Goal: Obtain resource: Download file/media

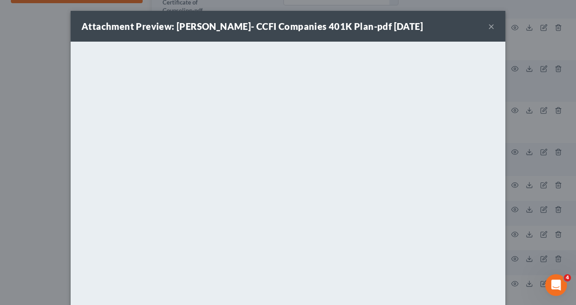
click at [44, 139] on div "Attachment Preview: Alejandra Sanchez- CCFI Companies 401K Plan-pdf 09/01/2025 …" at bounding box center [288, 152] width 576 height 305
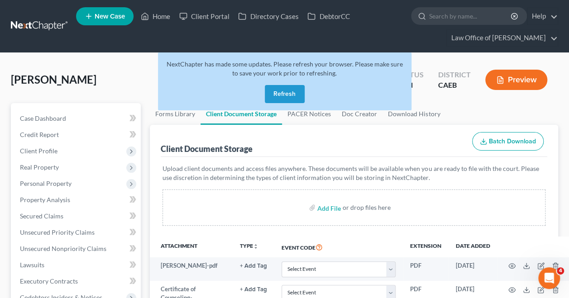
click at [276, 98] on button "Refresh" at bounding box center [285, 94] width 40 height 18
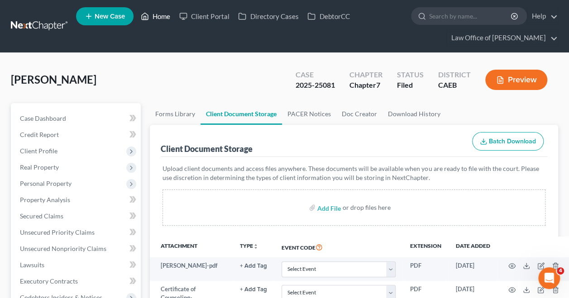
click at [149, 17] on link "Home" at bounding box center [155, 16] width 38 height 16
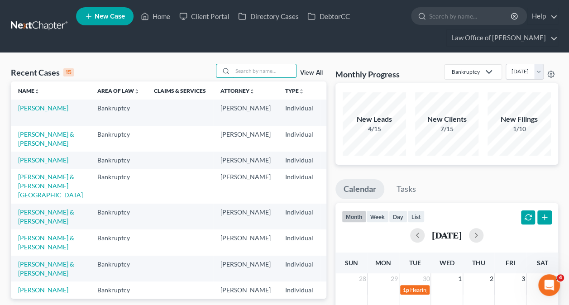
click at [277, 70] on input "search" at bounding box center [264, 70] width 63 height 13
paste input "[PERSON_NAME] & [PERSON_NAME] -"
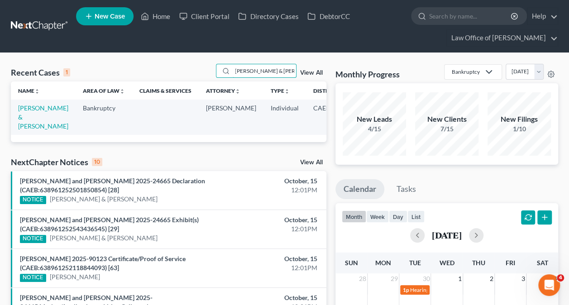
scroll to position [0, 4]
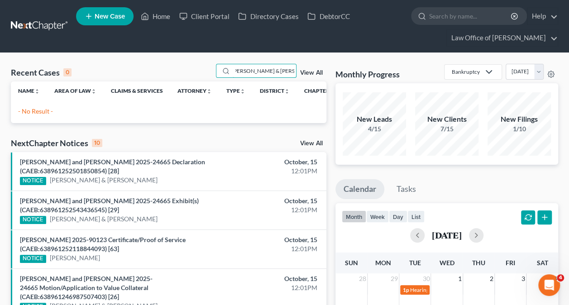
type input "[PERSON_NAME] & [PERSON_NAME]"
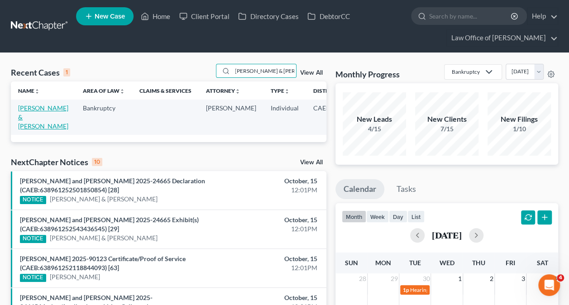
scroll to position [0, 0]
click at [32, 112] on link "[PERSON_NAME] & [PERSON_NAME]" at bounding box center [43, 117] width 50 height 26
click at [31, 118] on link "[PERSON_NAME] & [PERSON_NAME]" at bounding box center [43, 117] width 50 height 26
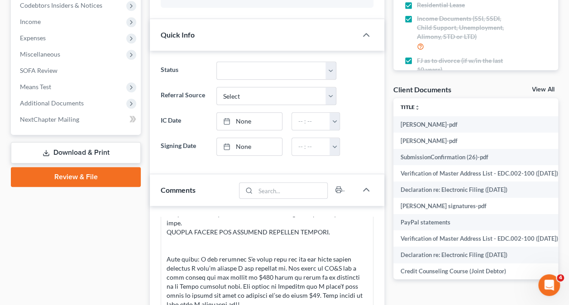
scroll to position [292, 0]
click at [96, 100] on span "Additional Documents" at bounding box center [77, 104] width 128 height 16
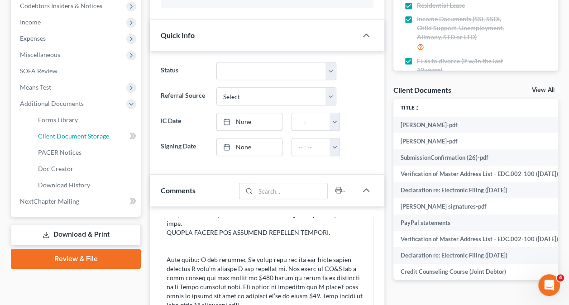
click at [82, 140] on link "Client Document Storage" at bounding box center [86, 136] width 110 height 16
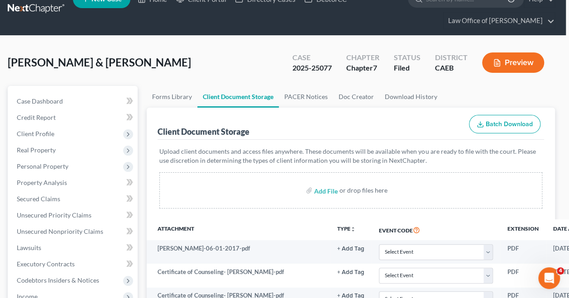
scroll to position [17, 106]
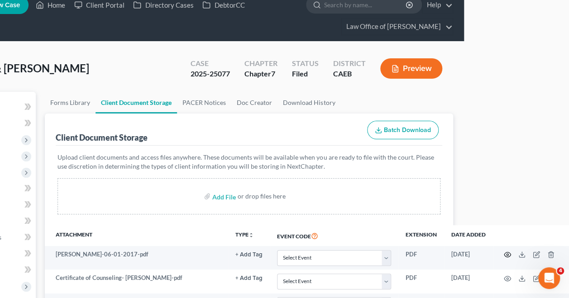
click at [507, 253] on icon "button" at bounding box center [507, 255] width 7 height 5
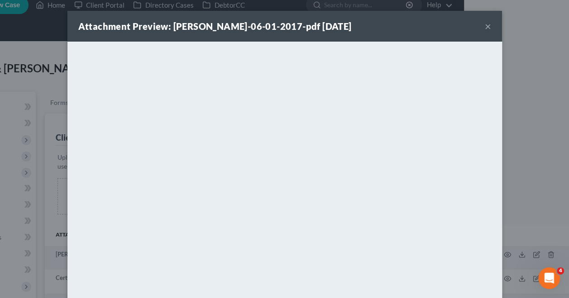
scroll to position [11, 101]
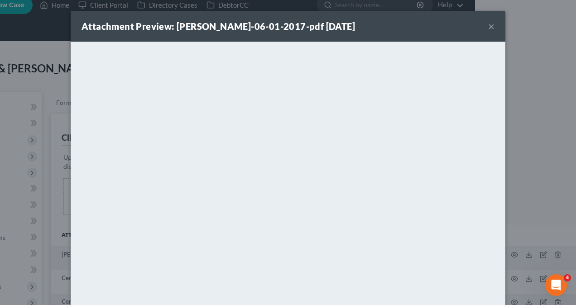
click at [546, 153] on div "Attachment Preview: [PERSON_NAME]-06-01-2017-pdf [DATE] × <object ng-attr-data=…" at bounding box center [288, 152] width 576 height 305
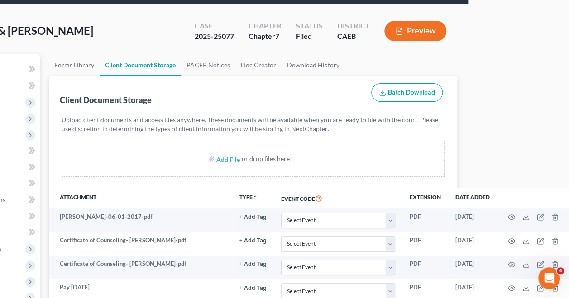
scroll to position [53, 101]
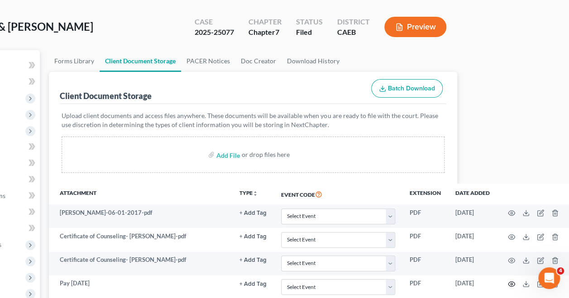
click at [513, 283] on icon "button" at bounding box center [511, 284] width 7 height 7
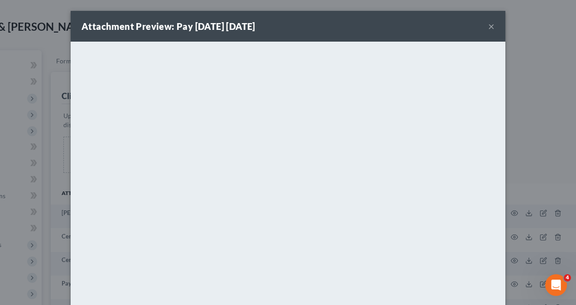
click at [522, 175] on div "Attachment Preview: Pay [DATE] [DATE] × <object ng-attr-data='[URL][DOMAIN_NAME…" at bounding box center [288, 152] width 576 height 305
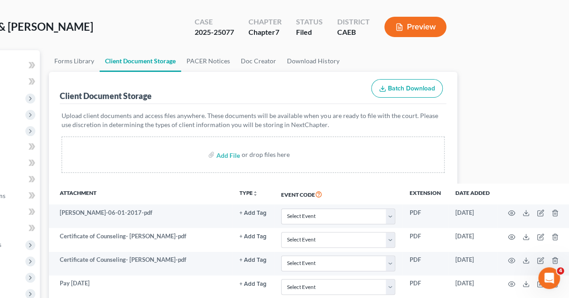
click at [423, 186] on th "Extension" at bounding box center [426, 194] width 46 height 21
click at [513, 281] on icon "button" at bounding box center [511, 284] width 7 height 7
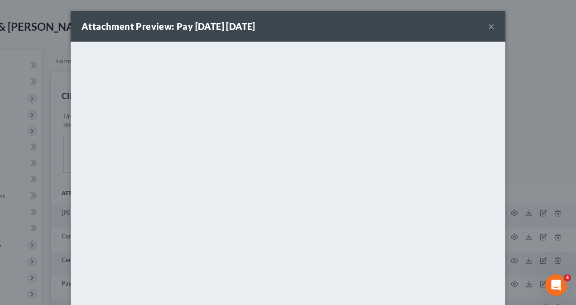
click at [522, 131] on div "Attachment Preview: Pay [DATE] [DATE] × <object ng-attr-data='[URL][DOMAIN_NAME…" at bounding box center [288, 152] width 576 height 305
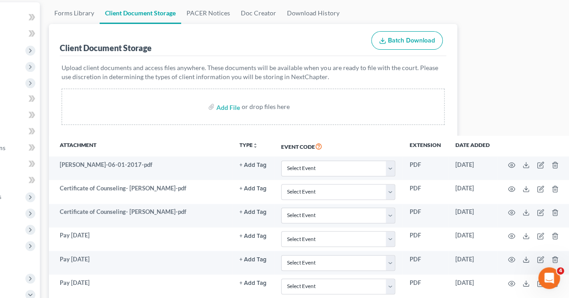
scroll to position [101, 101]
click at [515, 259] on icon "button" at bounding box center [511, 259] width 7 height 7
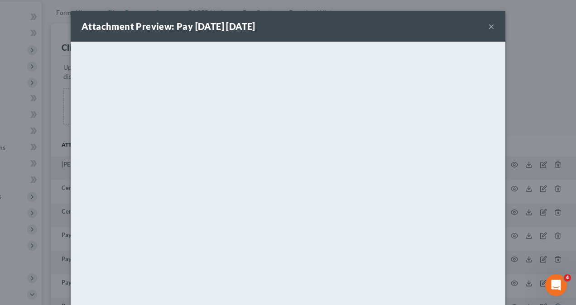
click at [511, 218] on div "Attachment Preview: Pay [DATE] [DATE] × <object ng-attr-data='[URL][DOMAIN_NAME…" at bounding box center [288, 152] width 576 height 305
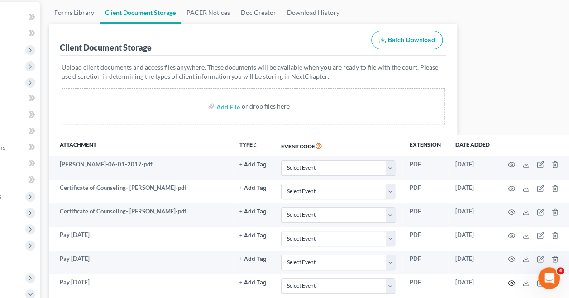
click at [513, 283] on circle "button" at bounding box center [512, 284] width 2 height 2
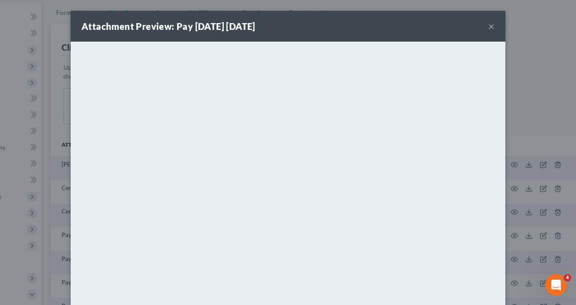
click at [518, 165] on div "Attachment Preview: Pay [DATE] [DATE] × <object ng-attr-data='[URL][DOMAIN_NAME…" at bounding box center [288, 152] width 576 height 305
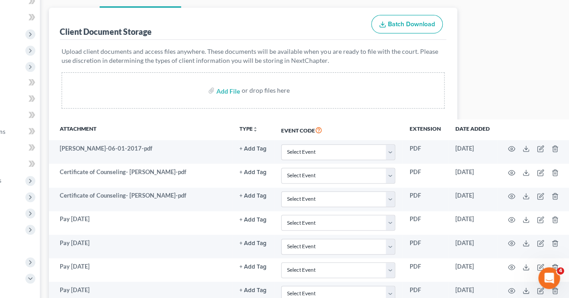
scroll to position [119, 101]
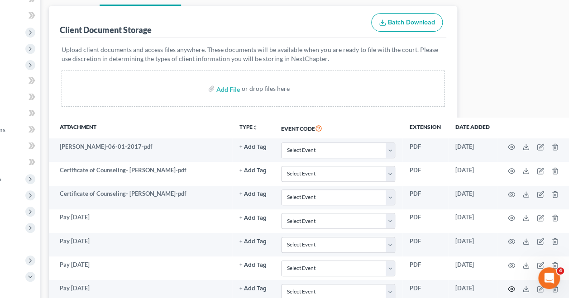
click at [512, 288] on circle "button" at bounding box center [512, 289] width 2 height 2
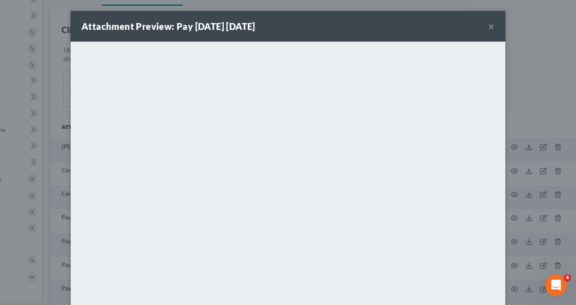
click at [522, 194] on div "Attachment Preview: Pay [DATE] [DATE] × <object ng-attr-data='[URL][DOMAIN_NAME…" at bounding box center [288, 152] width 576 height 305
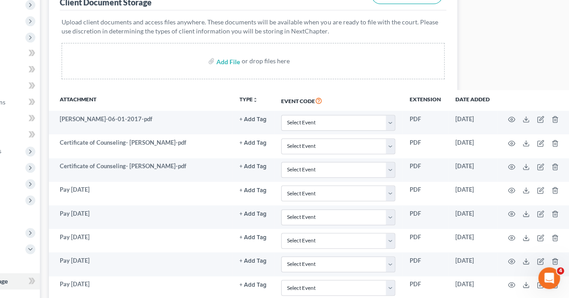
scroll to position [148, 101]
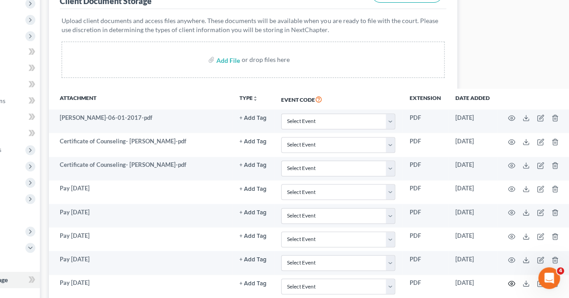
click at [510, 280] on icon "button" at bounding box center [511, 283] width 7 height 7
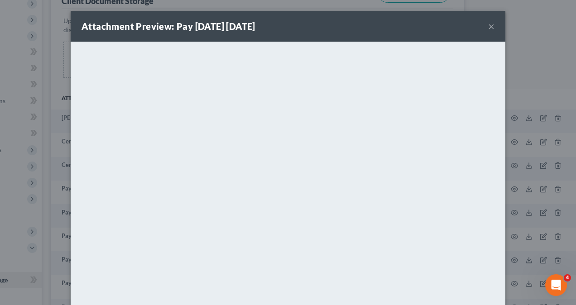
click at [536, 173] on div "Attachment Preview: Pay [DATE] [DATE] × <object ng-attr-data='[URL][DOMAIN_NAME…" at bounding box center [288, 152] width 576 height 305
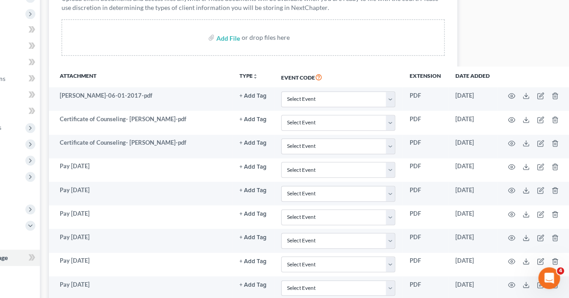
scroll to position [171, 101]
click at [513, 284] on circle "button" at bounding box center [512, 285] width 2 height 2
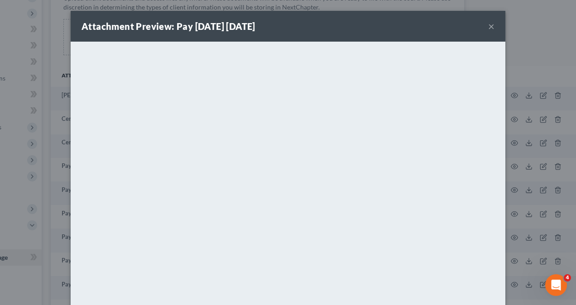
click at [509, 170] on div "Attachment Preview: Pay [DATE] [DATE] × <object ng-attr-data='[URL][DOMAIN_NAME…" at bounding box center [288, 152] width 576 height 305
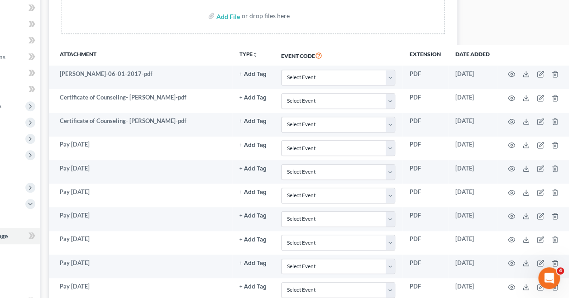
scroll to position [196, 101]
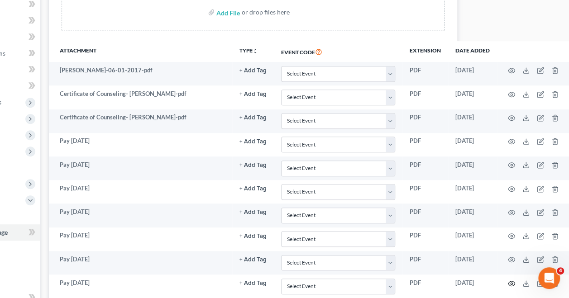
click at [513, 283] on circle "button" at bounding box center [512, 284] width 2 height 2
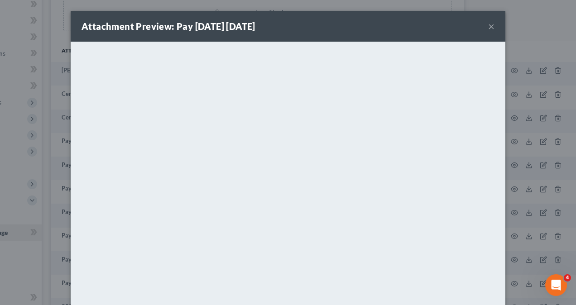
click at [46, 211] on div "Attachment Preview: Pay [DATE] [DATE] × <object ng-attr-data='[URL][DOMAIN_NAME…" at bounding box center [288, 152] width 576 height 305
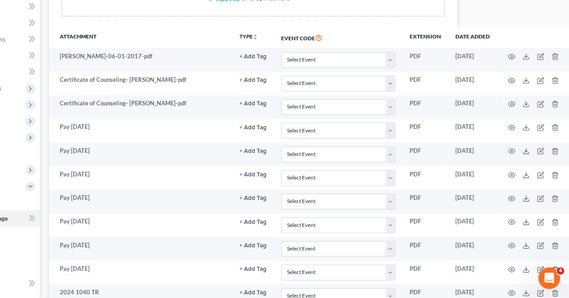
scroll to position [213, 101]
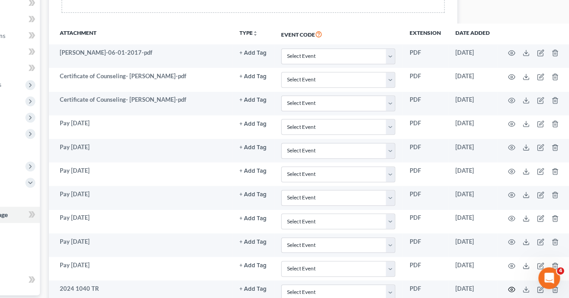
click at [515, 286] on icon "button" at bounding box center [511, 289] width 7 height 7
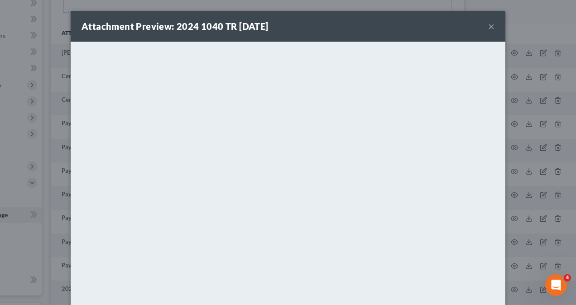
click at [544, 110] on div "Attachment Preview: 2024 1040 TR [DATE] × <object ng-attr-data='[URL][DOMAIN_NA…" at bounding box center [288, 152] width 576 height 305
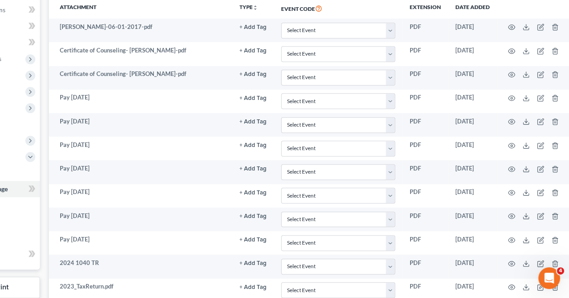
scroll to position [238, 101]
click at [513, 286] on icon "button" at bounding box center [511, 288] width 7 height 5
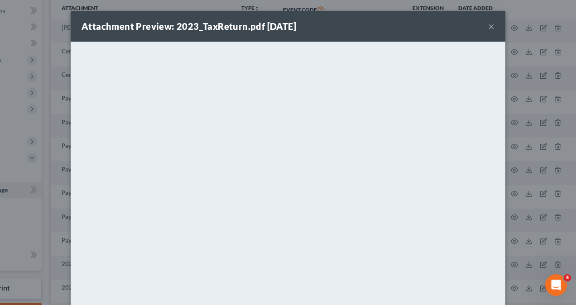
click at [546, 169] on div "Attachment Preview: 2023_TaxReturn.pdf [DATE] × <object ng-attr-data='[URL][DOM…" at bounding box center [288, 152] width 576 height 305
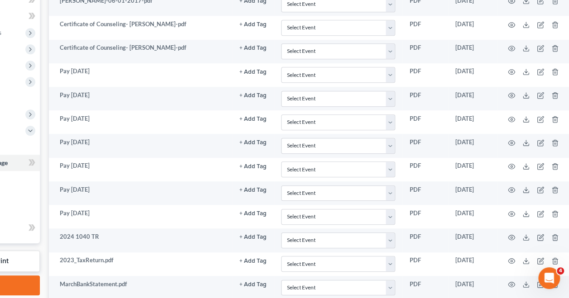
scroll to position [266, 101]
click at [512, 280] on icon "button" at bounding box center [511, 283] width 7 height 7
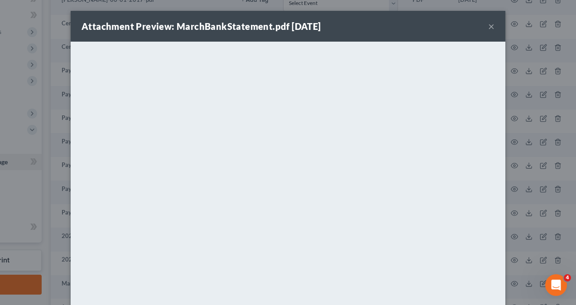
click at [529, 192] on div "Attachment Preview: MarchBankStatement.pdf [DATE] × <object ng-attr-data='[URL]…" at bounding box center [288, 152] width 576 height 305
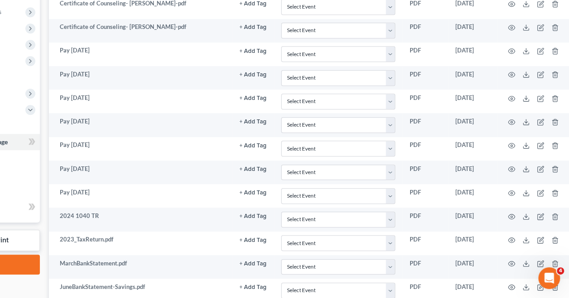
scroll to position [288, 101]
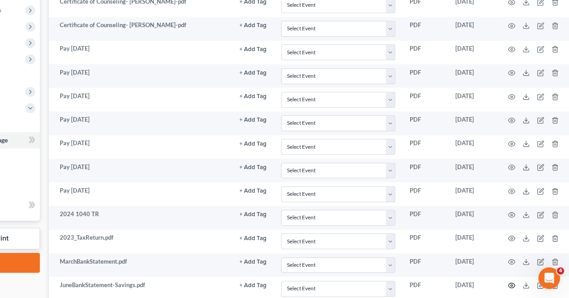
click at [513, 282] on icon "button" at bounding box center [511, 285] width 7 height 7
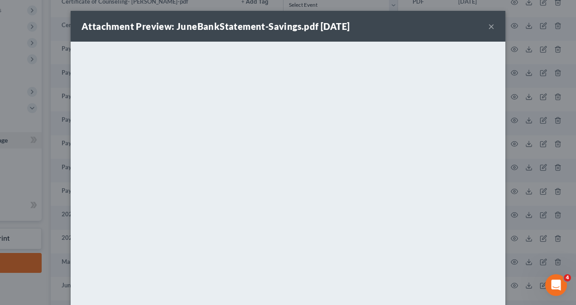
click at [518, 166] on div "Attachment Preview: JuneBankStatement-Savings.pdf [DATE] × <object ng-attr-data…" at bounding box center [288, 152] width 576 height 305
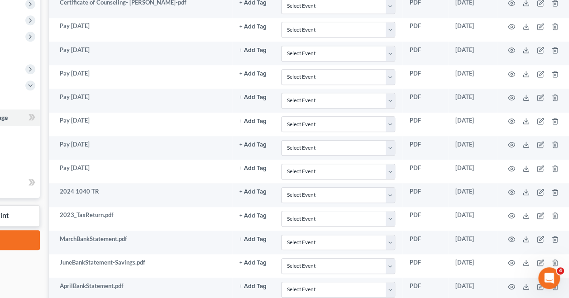
scroll to position [312, 101]
click at [511, 259] on icon "button" at bounding box center [511, 262] width 7 height 7
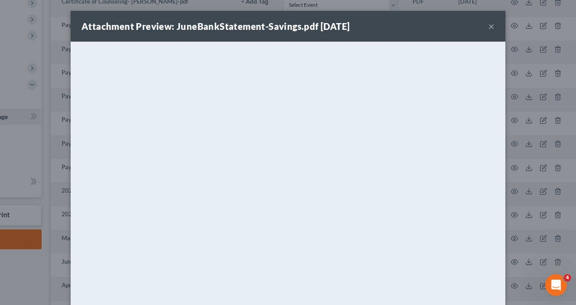
click at [527, 225] on div "Attachment Preview: JuneBankStatement-Savings.pdf [DATE] × <object ng-attr-data…" at bounding box center [288, 152] width 576 height 305
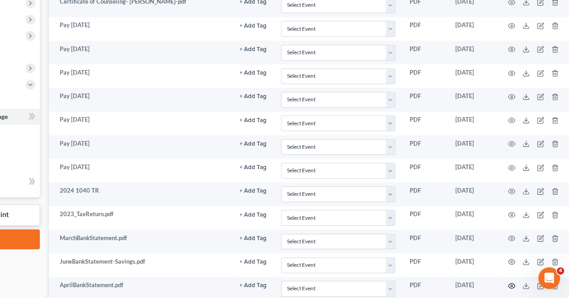
click at [514, 283] on icon "button" at bounding box center [511, 286] width 7 height 7
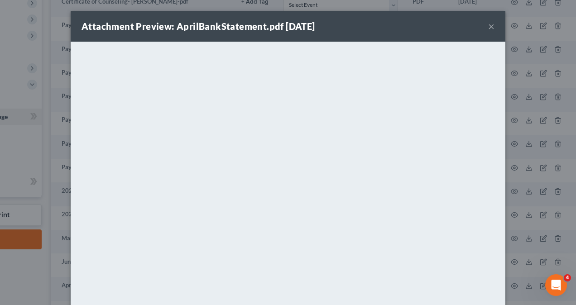
click at [552, 233] on div "Attachment Preview: AprilBankStatement.pdf [DATE] × <object ng-attr-data='[URL]…" at bounding box center [288, 152] width 576 height 305
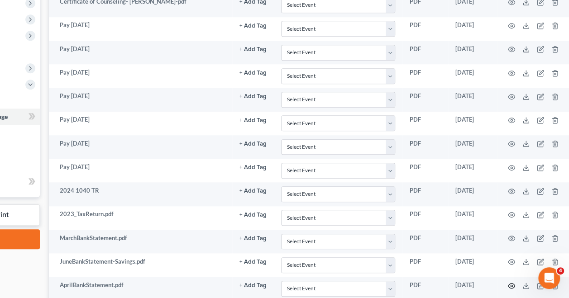
click at [513, 283] on icon "button" at bounding box center [511, 285] width 7 height 5
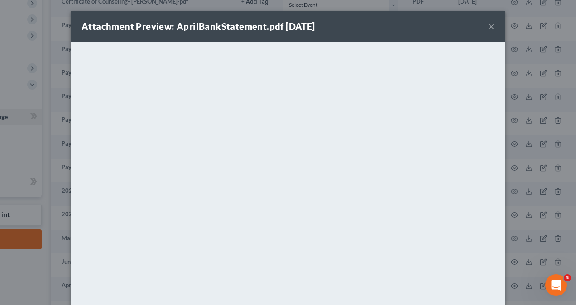
click at [544, 174] on div "Attachment Preview: AprilBankStatement.pdf [DATE] × <object ng-attr-data='[URL]…" at bounding box center [288, 152] width 576 height 305
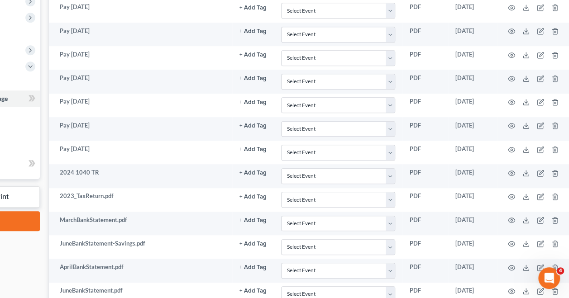
scroll to position [335, 101]
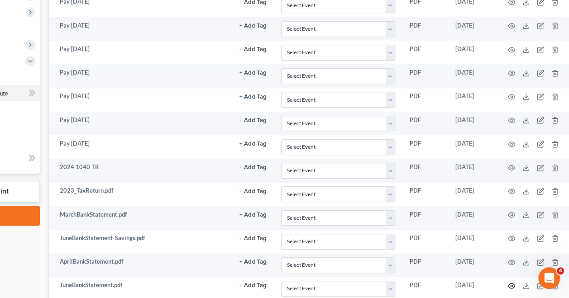
click at [512, 284] on icon "button" at bounding box center [511, 286] width 7 height 5
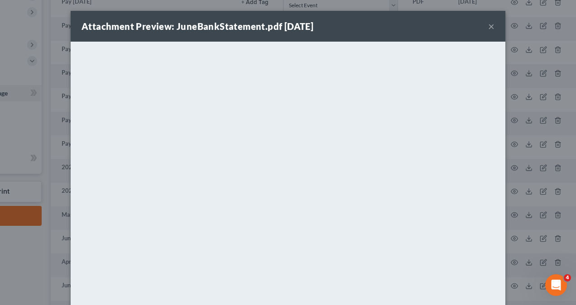
click at [528, 210] on div "Attachment Preview: JuneBankStatement.pdf [DATE] × <object ng-attr-data='[URL][…" at bounding box center [288, 152] width 576 height 305
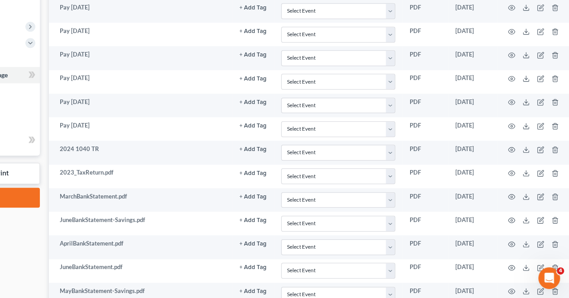
scroll to position [354, 101]
click at [513, 288] on icon "button" at bounding box center [511, 291] width 7 height 7
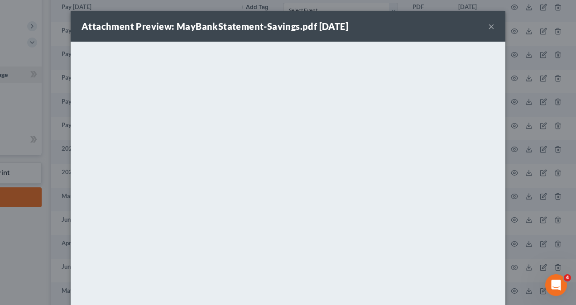
click at [542, 193] on div "Attachment Preview: MayBankStatement-Savings.pdf [DATE] × <object ng-attr-data=…" at bounding box center [288, 152] width 576 height 305
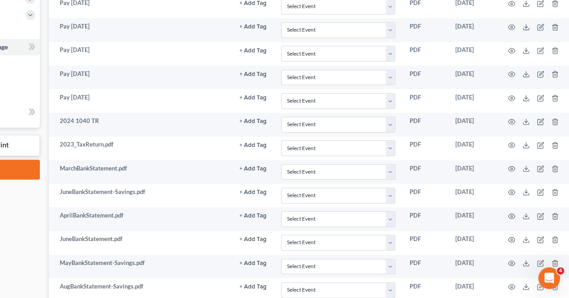
scroll to position [383, 101]
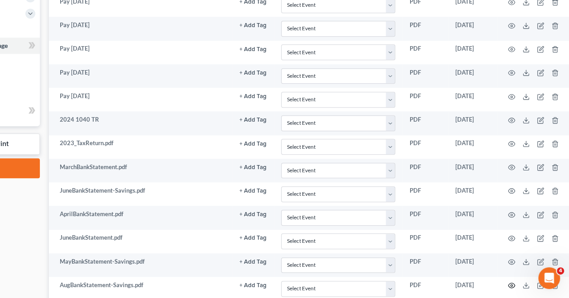
click at [513, 283] on icon "button" at bounding box center [511, 285] width 7 height 5
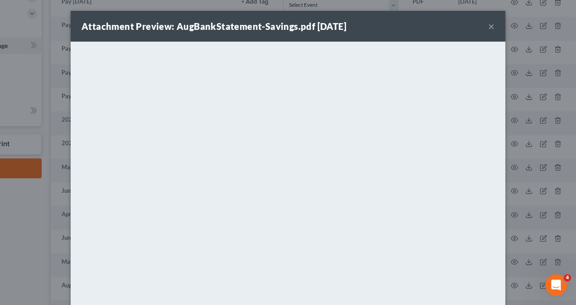
click at [545, 172] on div "Attachment Preview: AugBankStatement-Savings.pdf [DATE] × <object ng-attr-data=…" at bounding box center [288, 152] width 576 height 305
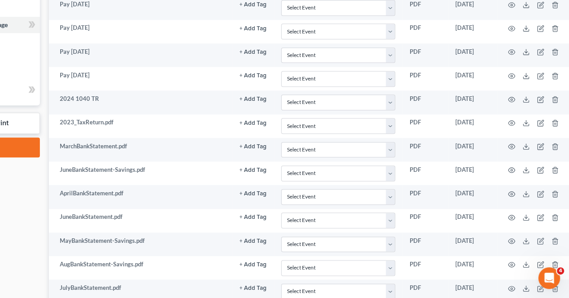
scroll to position [407, 101]
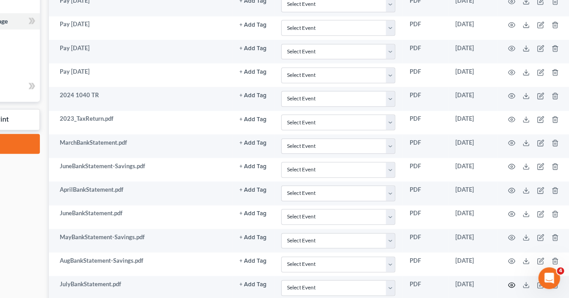
click at [513, 283] on icon "button" at bounding box center [511, 285] width 7 height 5
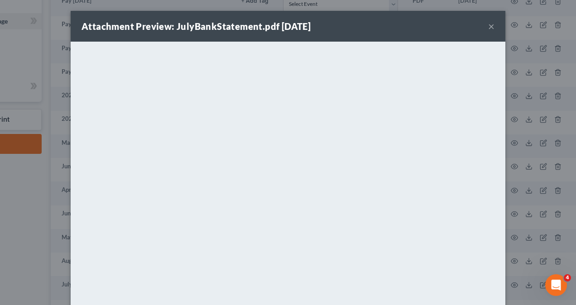
click at [522, 107] on div "Attachment Preview: JulyBankStatement.pdf [DATE] × <object ng-attr-data='[URL][…" at bounding box center [288, 152] width 576 height 305
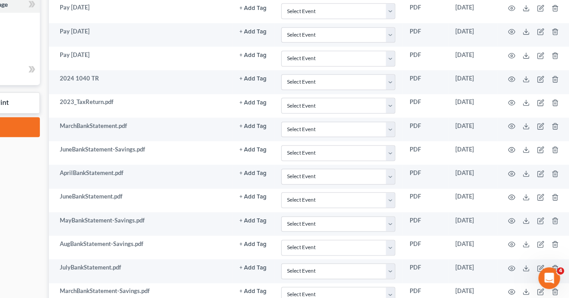
scroll to position [428, 101]
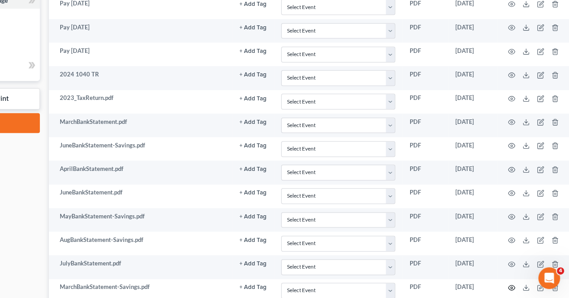
click at [512, 284] on icon "button" at bounding box center [511, 287] width 7 height 7
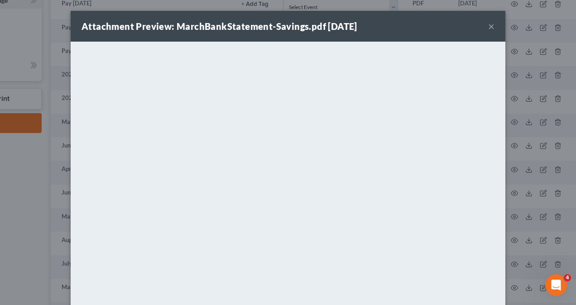
click at [514, 187] on div "Attachment Preview: MarchBankStatement-Savings.pdf [DATE] × <object ng-attr-dat…" at bounding box center [288, 152] width 576 height 305
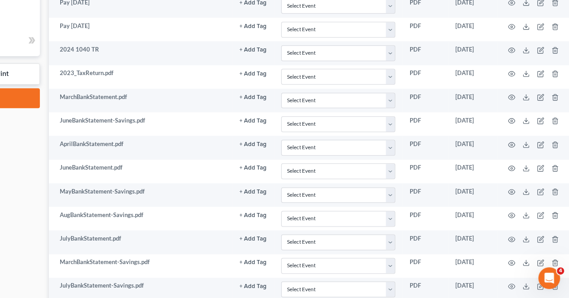
scroll to position [455, 101]
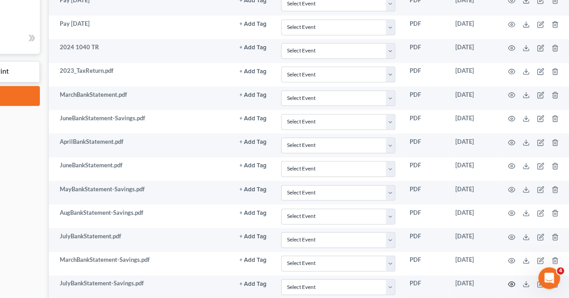
click at [510, 281] on icon "button" at bounding box center [511, 284] width 7 height 7
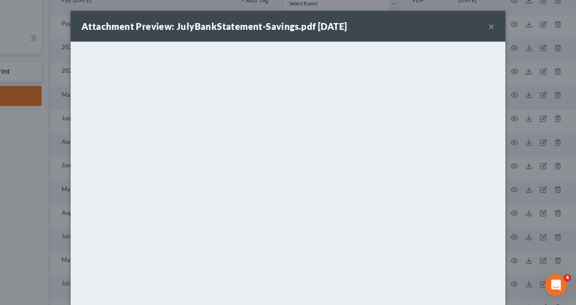
click at [529, 189] on div "Attachment Preview: JulyBankStatement-Savings.pdf [DATE] × <object ng-attr-data…" at bounding box center [288, 152] width 576 height 305
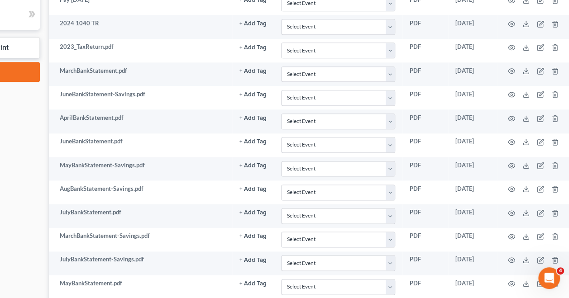
scroll to position [480, 101]
click at [513, 283] on circle "button" at bounding box center [512, 284] width 2 height 2
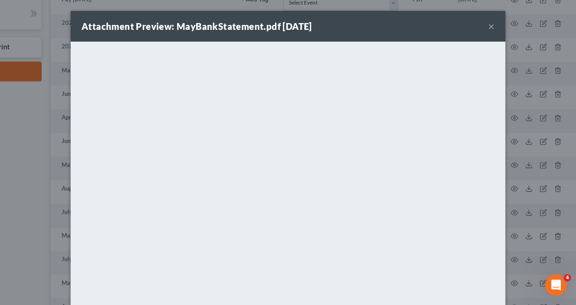
click at [530, 186] on div "Attachment Preview: MayBankStatement.pdf [DATE] × <object ng-attr-data='[URL][D…" at bounding box center [288, 152] width 576 height 305
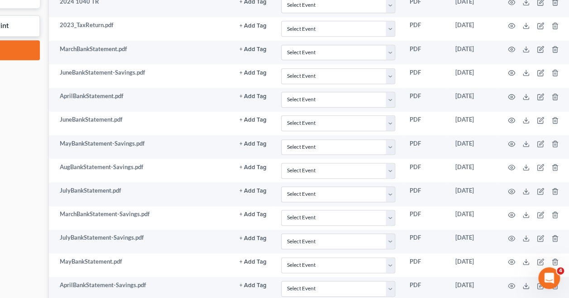
scroll to position [501, 101]
click at [514, 282] on icon "button" at bounding box center [511, 285] width 7 height 7
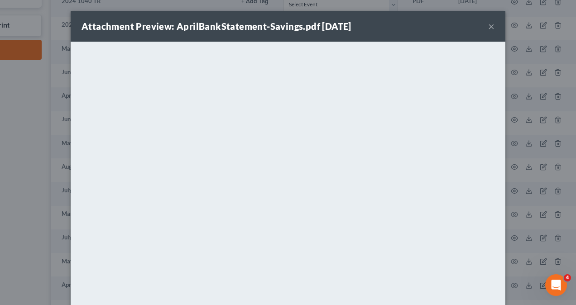
click at [524, 225] on div "Attachment Preview: AprilBankStatement-Savings.pdf [DATE] × <object ng-attr-dat…" at bounding box center [288, 152] width 576 height 305
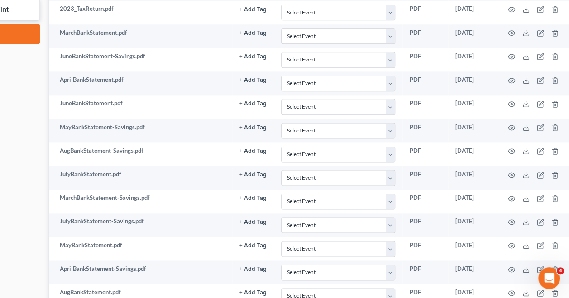
scroll to position [523, 101]
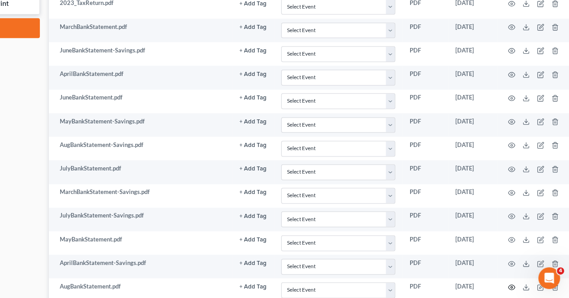
click at [513, 284] on icon "button" at bounding box center [511, 287] width 7 height 7
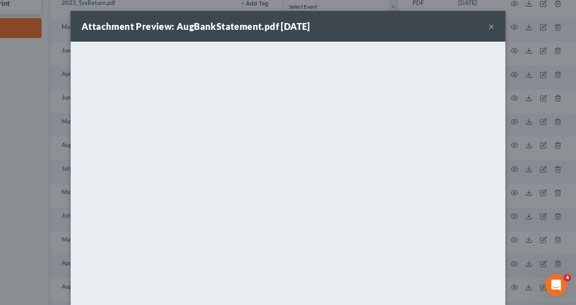
click at [538, 129] on div "Attachment Preview: AugBankStatement.pdf [DATE] × <object ng-attr-data='[URL][D…" at bounding box center [288, 152] width 576 height 305
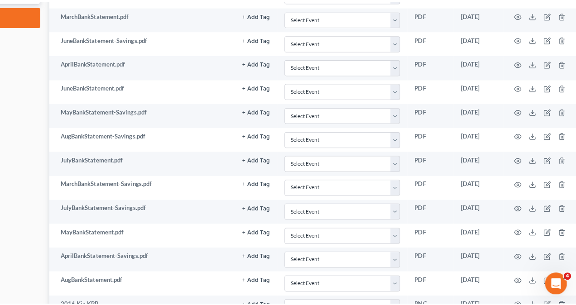
scroll to position [543, 101]
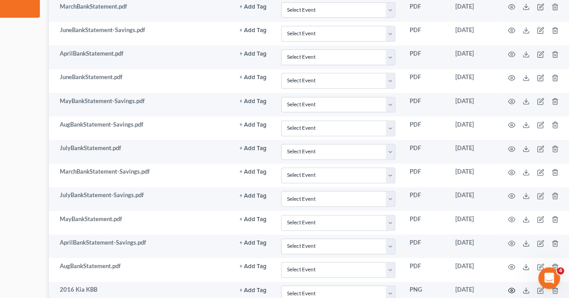
click at [513, 287] on icon "button" at bounding box center [511, 290] width 7 height 7
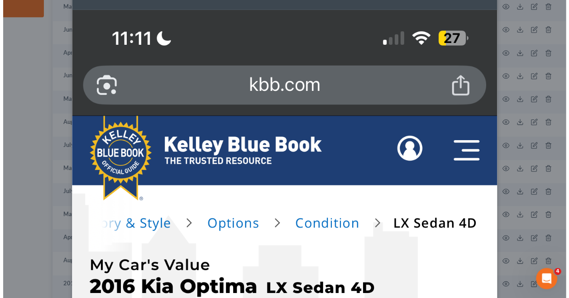
scroll to position [0, 0]
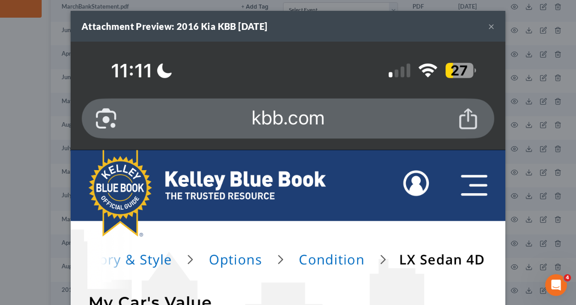
click at [403, 33] on div "Attachment Preview: 2016 Kia KBB [DATE] ×" at bounding box center [288, 26] width 435 height 31
click at [489, 24] on button "×" at bounding box center [491, 26] width 6 height 11
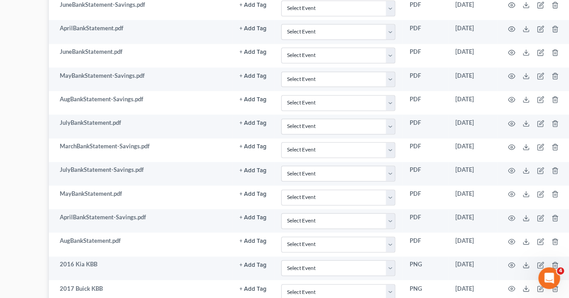
scroll to position [570, 101]
click at [515, 286] on icon "button" at bounding box center [511, 288] width 7 height 5
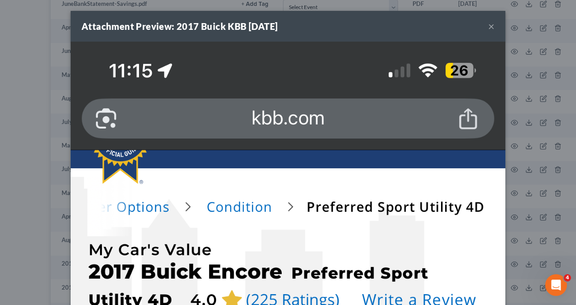
click at [489, 25] on button "×" at bounding box center [491, 26] width 6 height 11
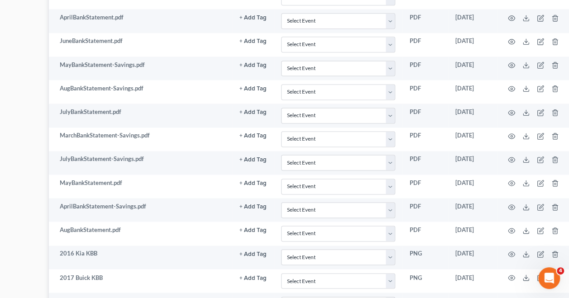
scroll to position [593, 101]
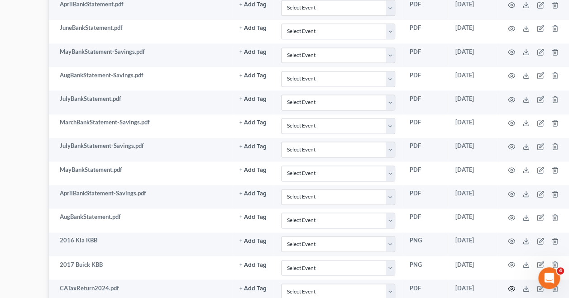
click at [513, 288] on circle "button" at bounding box center [512, 289] width 2 height 2
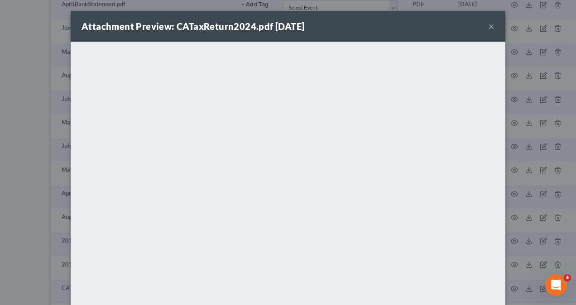
click at [488, 28] on button "×" at bounding box center [491, 26] width 6 height 11
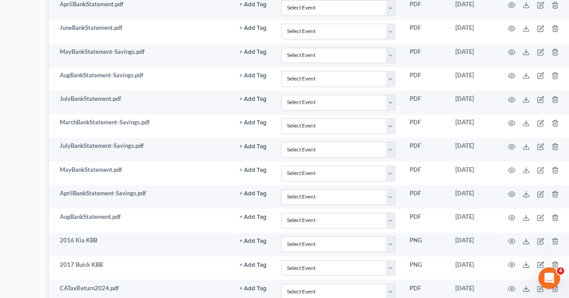
click at [441, 198] on td "PDF" at bounding box center [426, 197] width 46 height 24
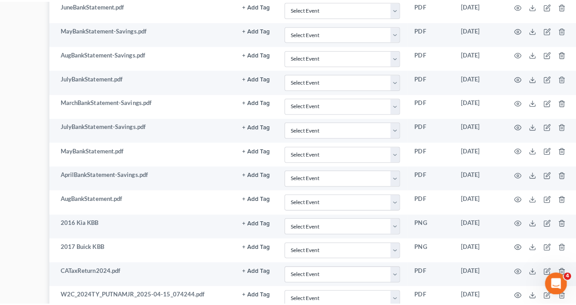
scroll to position [615, 101]
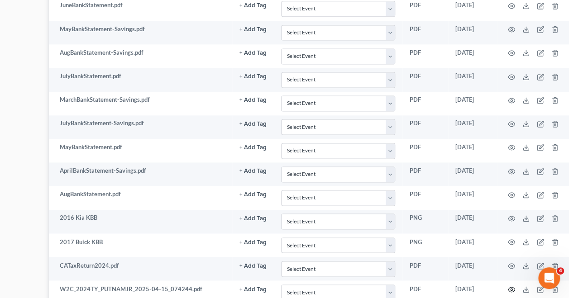
click at [513, 286] on icon "button" at bounding box center [511, 289] width 7 height 7
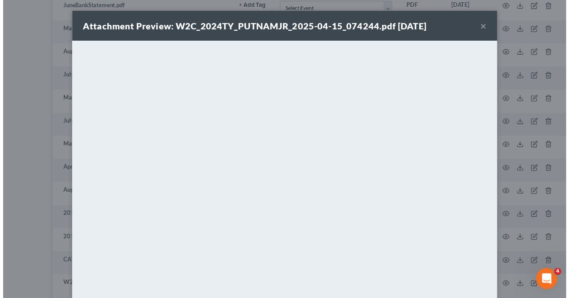
scroll to position [0, 0]
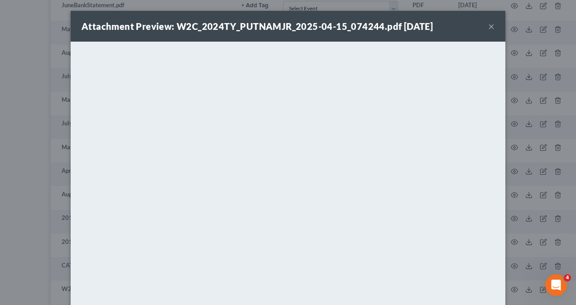
click at [488, 24] on button "×" at bounding box center [491, 26] width 6 height 11
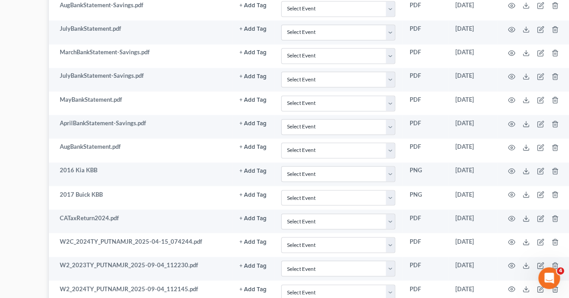
scroll to position [663, 101]
click at [515, 263] on icon "button" at bounding box center [511, 265] width 7 height 5
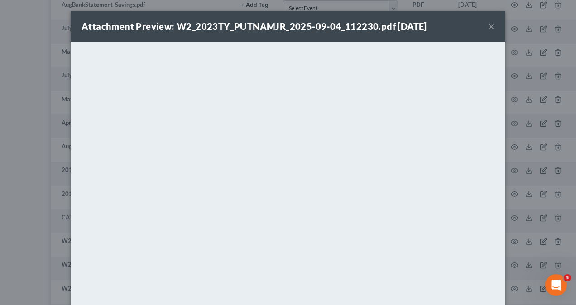
click at [555, 137] on div "Attachment Preview: W2_2023TY_PUTNAMJR_2025-09-04_112230.pdf [DATE] × <object n…" at bounding box center [288, 152] width 576 height 305
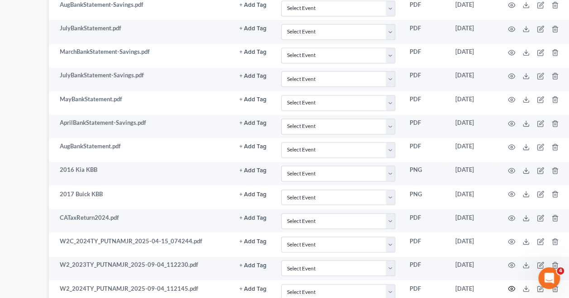
click at [515, 285] on icon "button" at bounding box center [511, 288] width 7 height 7
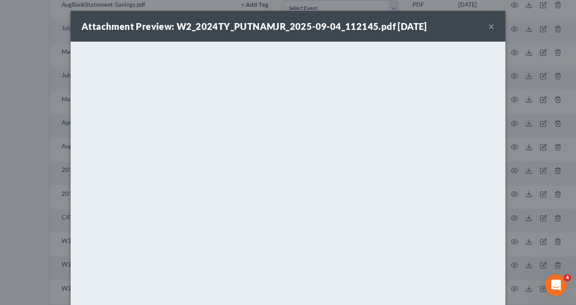
click at [521, 154] on div "Attachment Preview: W2_2024TY_PUTNAMJR_2025-09-04_112145.pdf [DATE] × <object n…" at bounding box center [288, 152] width 576 height 305
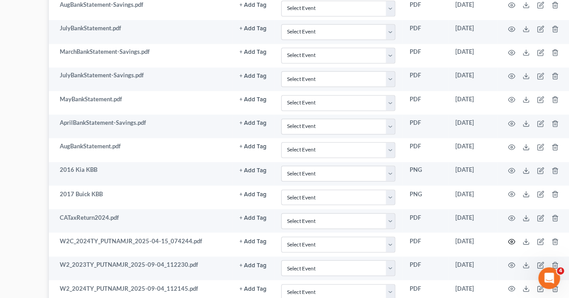
click at [510, 239] on icon "button" at bounding box center [511, 241] width 7 height 5
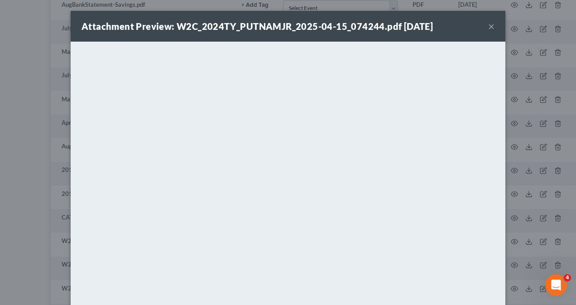
click at [537, 192] on div "Attachment Preview: W2C_2024TY_PUTNAMJR_2025-04-15_074244.pdf [DATE] × <object …" at bounding box center [288, 152] width 576 height 305
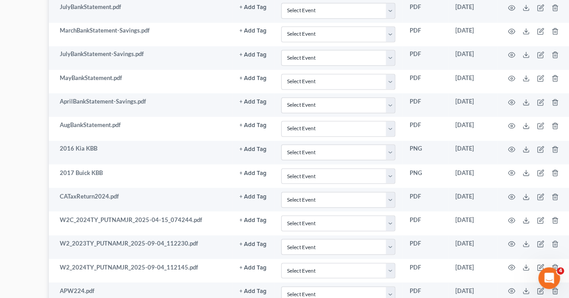
scroll to position [690, 101]
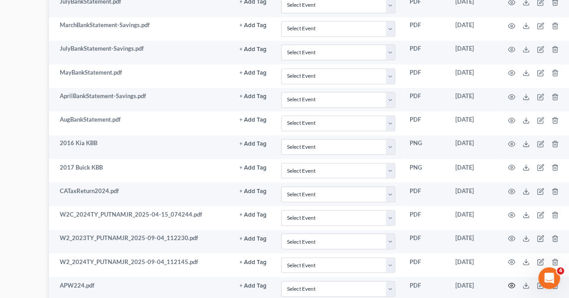
click at [514, 282] on icon "button" at bounding box center [511, 285] width 7 height 7
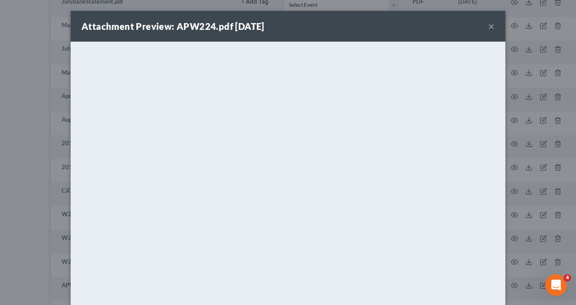
click at [528, 183] on div "Attachment Preview: APW224.pdf [DATE] × <object ng-attr-data='[URL][DOMAIN_NAME…" at bounding box center [288, 152] width 576 height 305
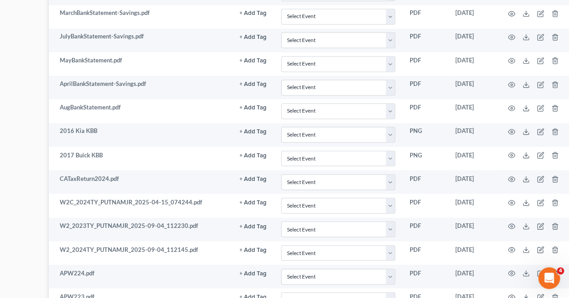
scroll to position [709, 101]
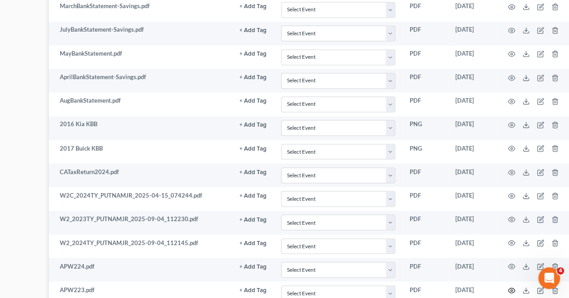
click at [513, 287] on icon "button" at bounding box center [511, 290] width 7 height 7
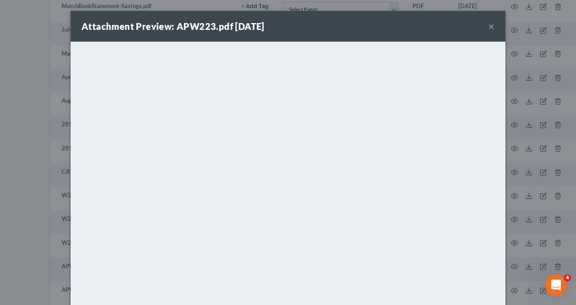
click at [510, 141] on div "Attachment Preview: APW223.pdf [DATE] × <object ng-attr-data='[URL][DOMAIN_NAME…" at bounding box center [288, 152] width 576 height 305
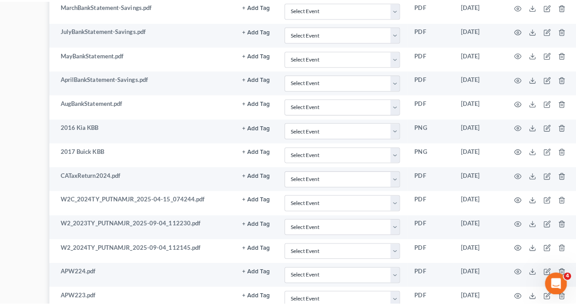
scroll to position [734, 101]
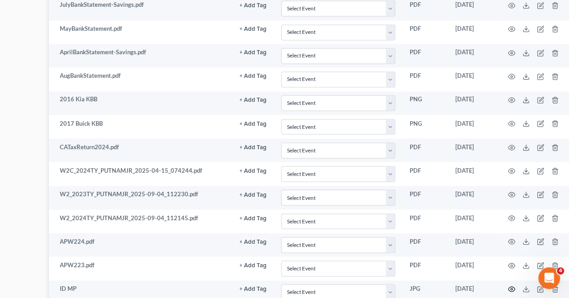
click at [512, 288] on circle "button" at bounding box center [512, 289] width 2 height 2
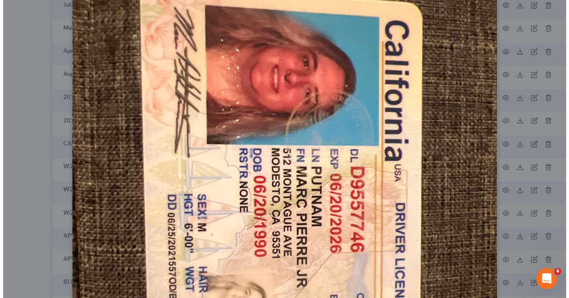
scroll to position [0, 0]
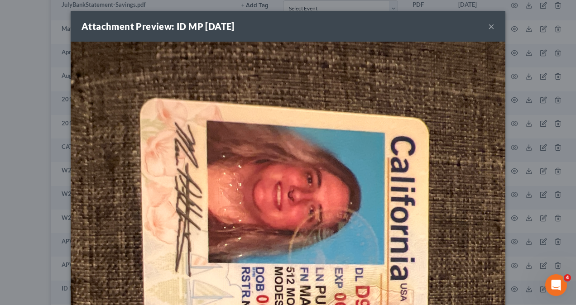
click at [488, 26] on button "×" at bounding box center [491, 26] width 6 height 11
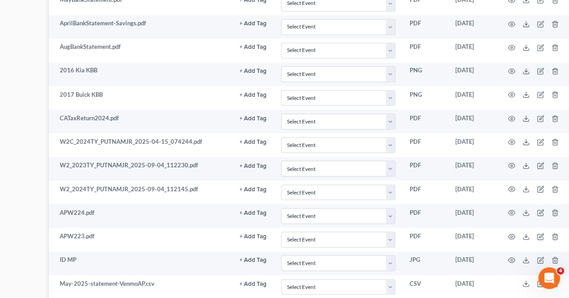
scroll to position [757, 101]
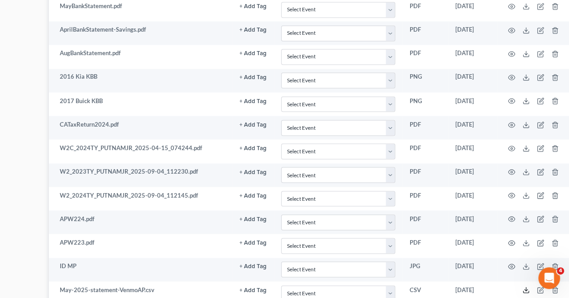
click at [528, 287] on icon at bounding box center [526, 290] width 7 height 7
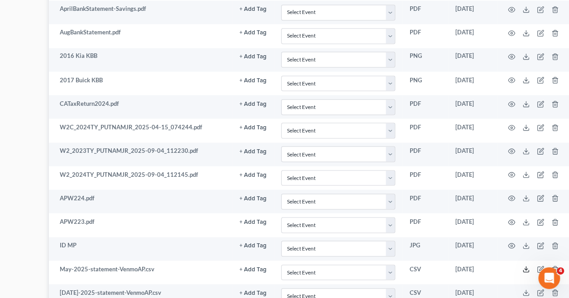
scroll to position [782, 101]
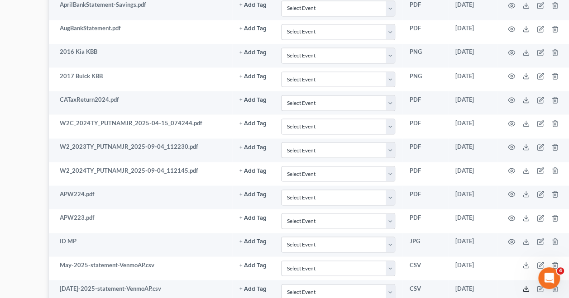
click at [524, 285] on icon at bounding box center [526, 288] width 7 height 7
click at [190, 262] on td "May-2025-statement-VenmoAP.csv" at bounding box center [140, 269] width 183 height 24
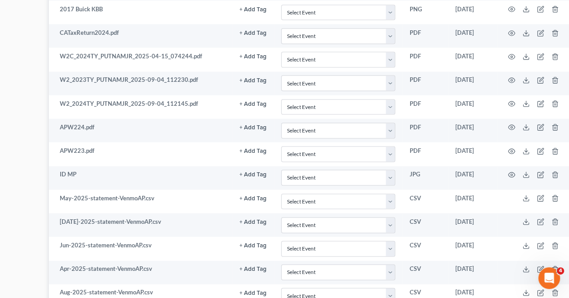
scroll to position [849, 101]
click at [525, 289] on icon at bounding box center [526, 292] width 7 height 7
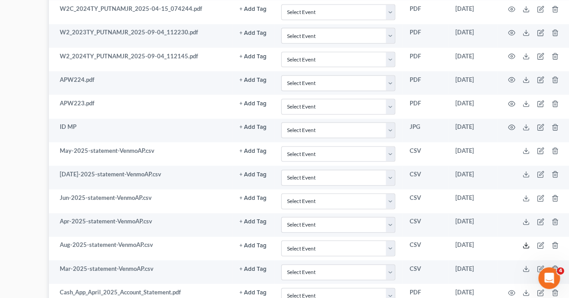
scroll to position [896, 101]
click at [513, 289] on icon "button" at bounding box center [511, 292] width 7 height 7
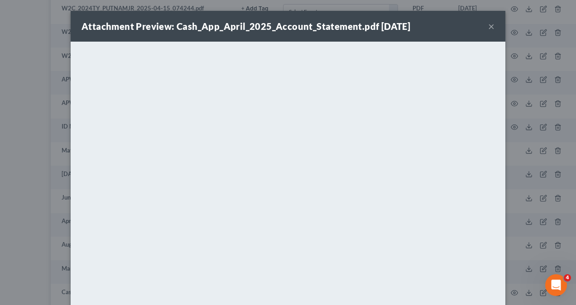
click at [507, 195] on div "Attachment Preview: Cash_App_April_2025_Account_Statement.pdf [DATE] × <object …" at bounding box center [288, 152] width 576 height 305
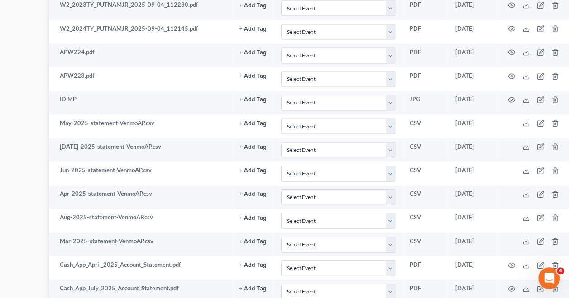
scroll to position [918, 101]
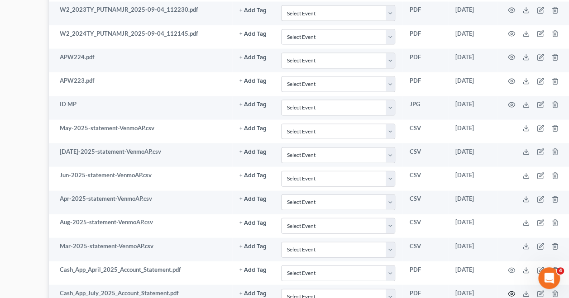
click at [513, 293] on circle "button" at bounding box center [512, 294] width 2 height 2
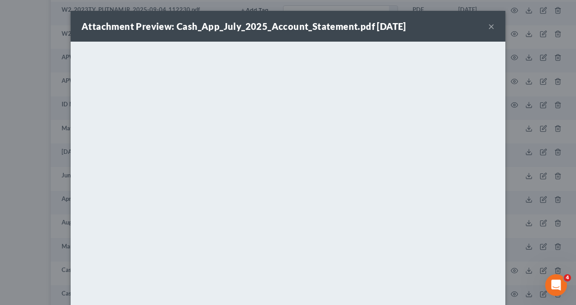
click at [559, 116] on div "Attachment Preview: Cash_App_July_2025_Account_Statement.pdf [DATE] × <object n…" at bounding box center [288, 152] width 576 height 305
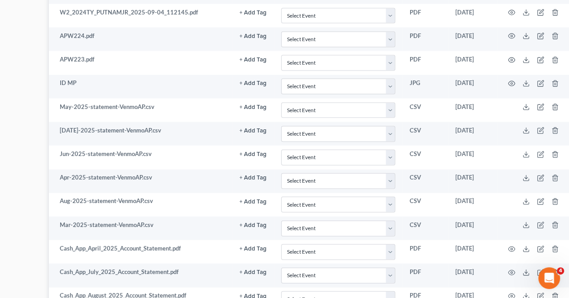
scroll to position [940, 101]
click at [512, 293] on icon "button" at bounding box center [511, 296] width 7 height 7
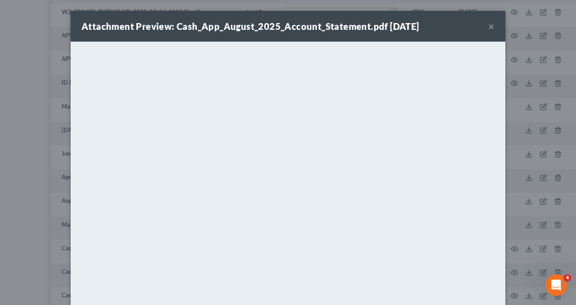
click at [525, 169] on div "Attachment Preview: Cash_App_August_2025_Account_Statement.pdf [DATE] × <object…" at bounding box center [288, 152] width 576 height 305
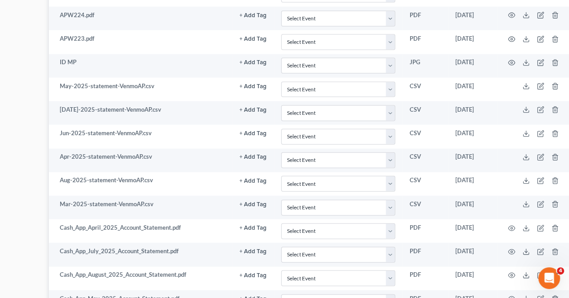
scroll to position [961, 101]
click at [513, 296] on icon "button" at bounding box center [511, 298] width 7 height 5
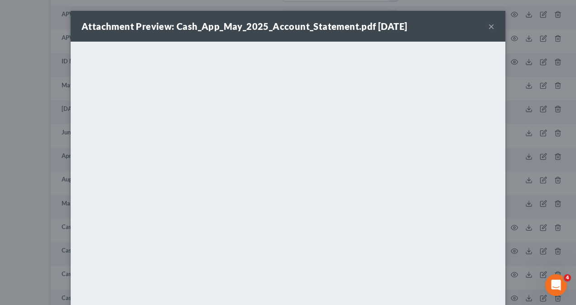
click at [529, 191] on div "Attachment Preview: Cash_App_May_2025_Account_Statement.pdf [DATE] × <object ng…" at bounding box center [288, 152] width 576 height 305
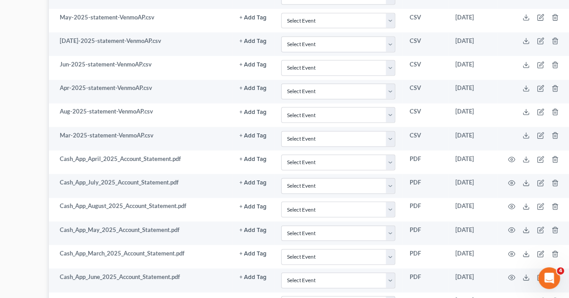
scroll to position [1031, 101]
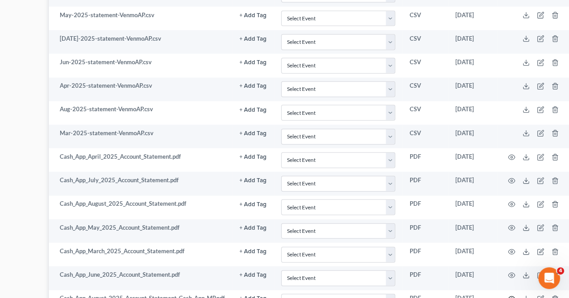
click at [512, 297] on icon "button" at bounding box center [511, 299] width 7 height 5
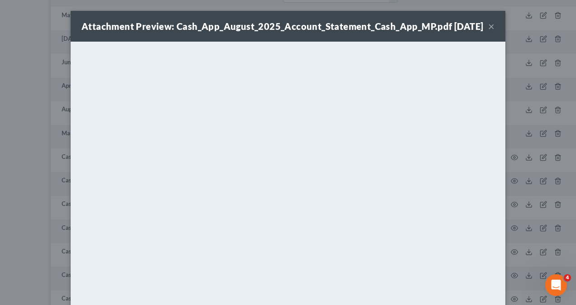
click at [504, 206] on div "Attachment Preview: Cash_App_August_2025_Account_Statement_Cash_App_MP.pdf [DAT…" at bounding box center [288, 152] width 576 height 305
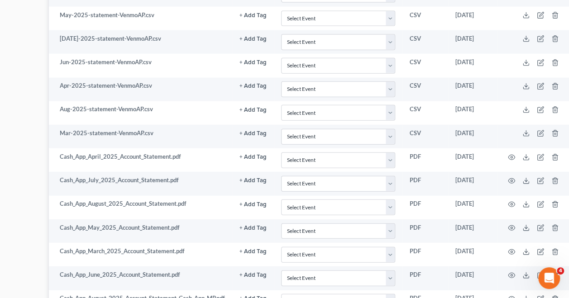
click at [435, 243] on td "PDF" at bounding box center [426, 255] width 46 height 24
click at [513, 272] on icon "button" at bounding box center [511, 275] width 7 height 7
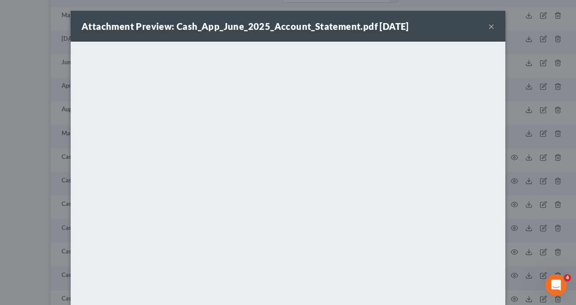
click at [515, 209] on div "Attachment Preview: Cash_App_June_2025_Account_Statement.pdf [DATE] × <object n…" at bounding box center [288, 152] width 576 height 305
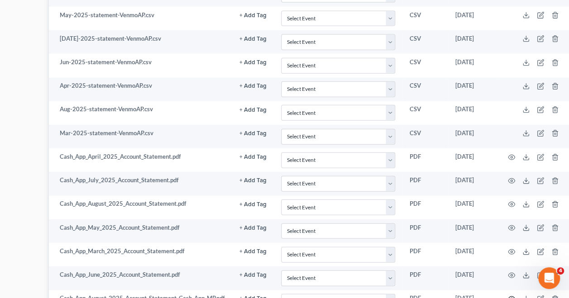
click at [513, 298] on circle "button" at bounding box center [512, 299] width 2 height 2
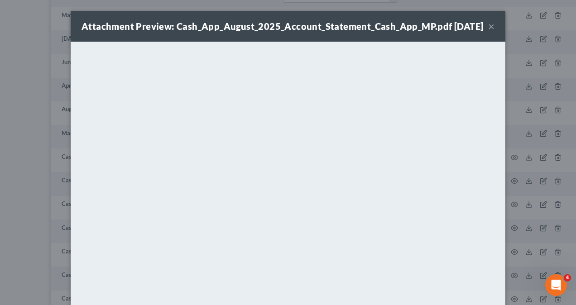
click at [523, 226] on div "Attachment Preview: Cash_App_August_2025_Account_Statement_Cash_App_MP.pdf [DAT…" at bounding box center [288, 152] width 576 height 305
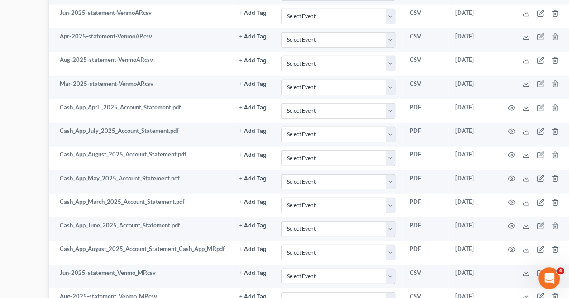
scroll to position [1082, 101]
click at [528, 296] on polyline at bounding box center [525, 296] width 3 height 1
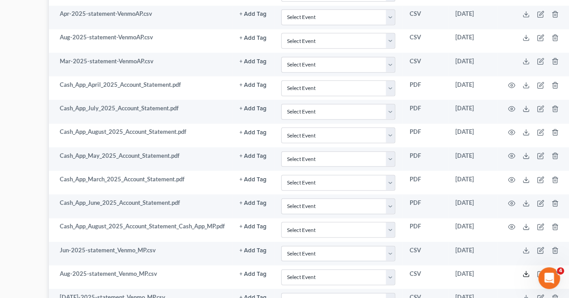
scroll to position [1104, 101]
click at [524, 294] on icon at bounding box center [526, 297] width 7 height 7
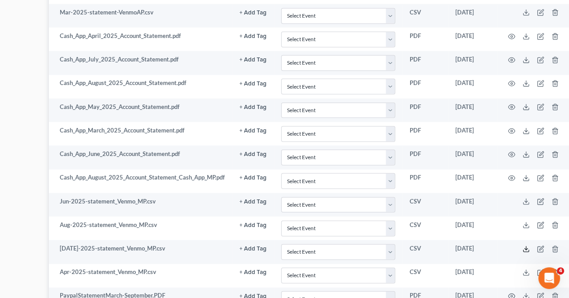
scroll to position [1153, 101]
click at [513, 295] on circle "button" at bounding box center [512, 296] width 2 height 2
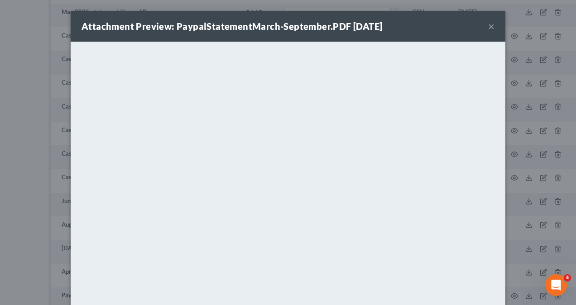
click at [46, 201] on div "Attachment Preview: PaypalStatementMarch-September.PDF [DATE] × <object ng-attr…" at bounding box center [288, 152] width 576 height 305
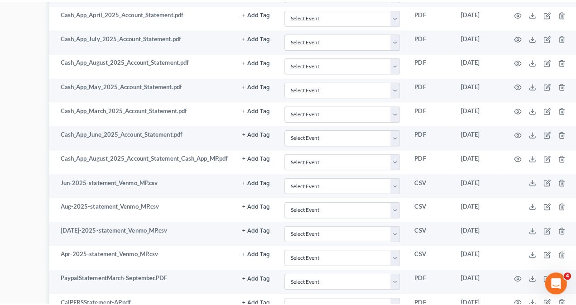
scroll to position [1175, 101]
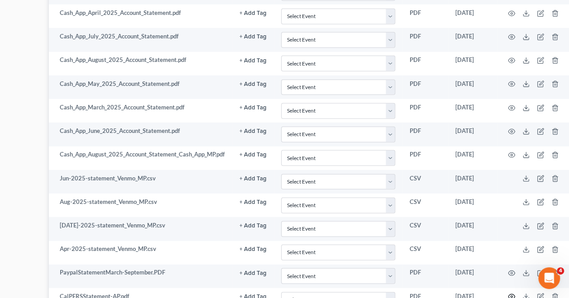
click at [510, 293] on icon "button" at bounding box center [511, 296] width 7 height 7
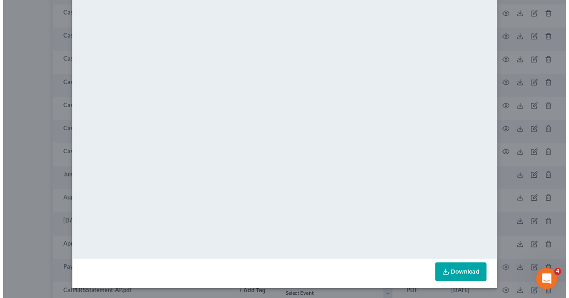
scroll to position [0, 0]
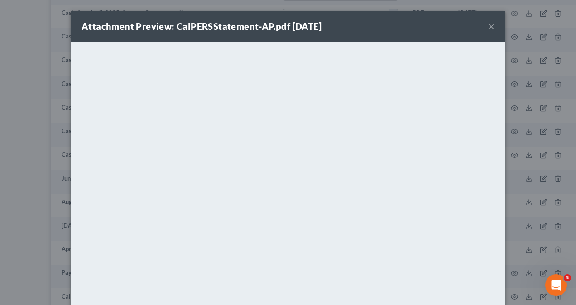
click at [566, 136] on div "Attachment Preview: CalPERSStatement-AP.pdf [DATE] × <object ng-attr-data='[URL…" at bounding box center [288, 152] width 576 height 305
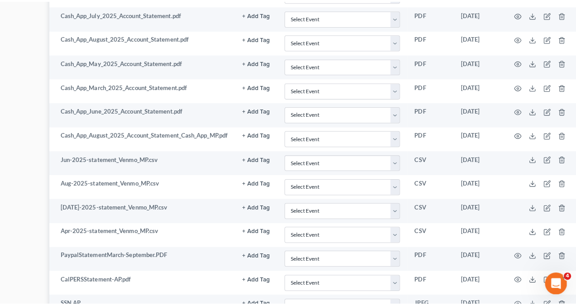
scroll to position [1199, 101]
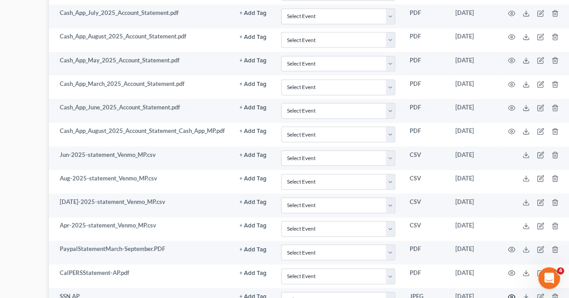
click at [514, 294] on icon "button" at bounding box center [511, 297] width 7 height 7
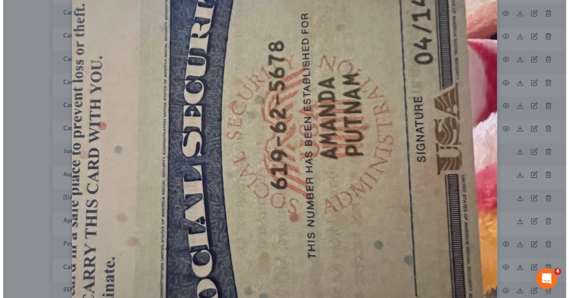
scroll to position [177, 0]
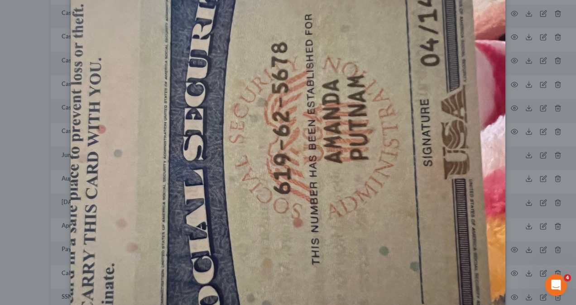
click at [434, 126] on img at bounding box center [288, 154] width 435 height 580
click at [553, 146] on div "Attachment Preview: SSN AP [DATE] × Download" at bounding box center [288, 152] width 576 height 305
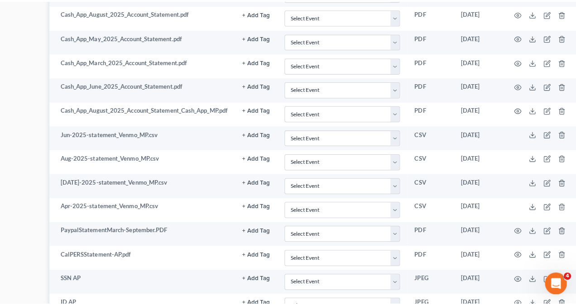
scroll to position [1226, 101]
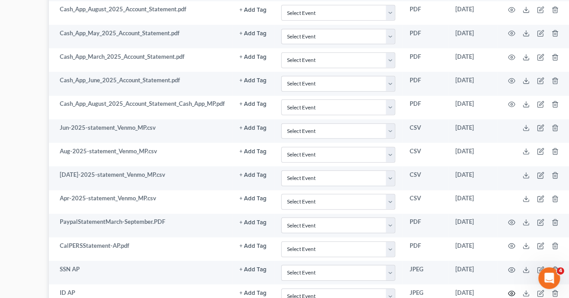
click at [513, 290] on icon "button" at bounding box center [511, 293] width 7 height 7
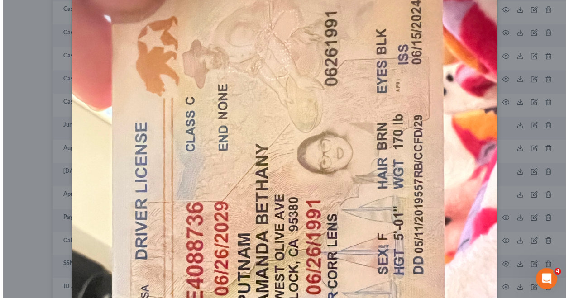
scroll to position [56, 0]
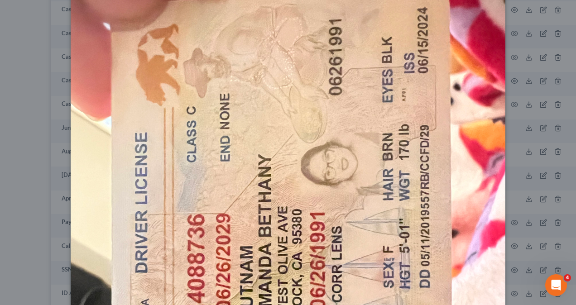
click at [443, 77] on img at bounding box center [288, 276] width 435 height 580
click at [524, 76] on div "Attachment Preview: ID AP [DATE] × Download" at bounding box center [288, 152] width 576 height 305
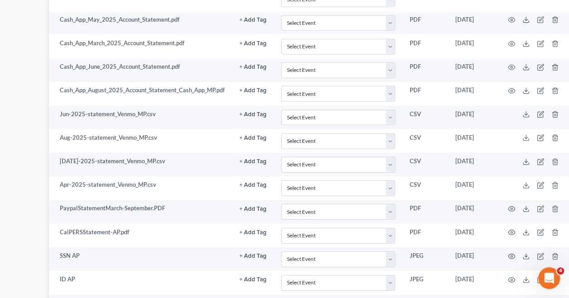
scroll to position [1241, 101]
click at [514, 301] on icon "button" at bounding box center [511, 303] width 7 height 5
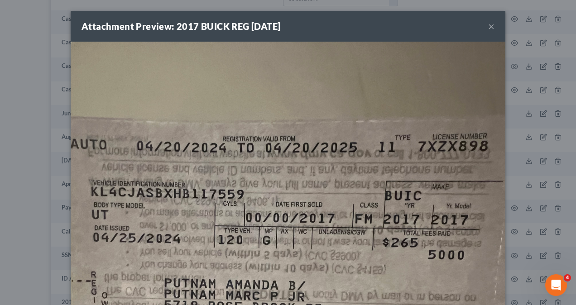
click at [552, 174] on div "Attachment Preview: 2017 BUICK REG [DATE] × Download" at bounding box center [288, 152] width 576 height 305
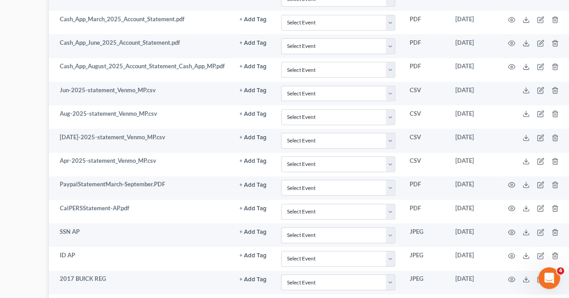
scroll to position [1266, 101]
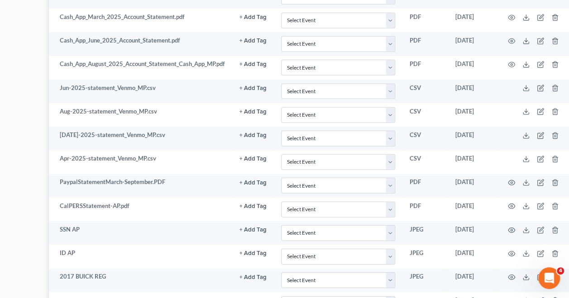
click at [511, 297] on icon "button" at bounding box center [511, 300] width 7 height 7
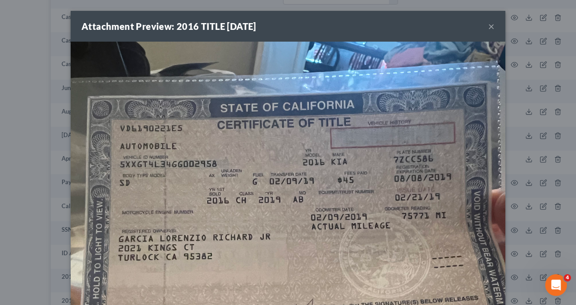
click at [521, 166] on div "Attachment Preview: 2016 TITLE [DATE] × Download" at bounding box center [288, 152] width 576 height 305
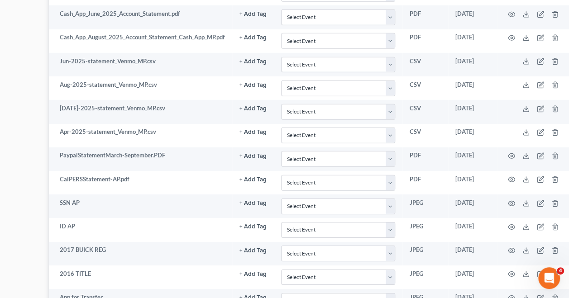
scroll to position [1293, 101]
click at [512, 297] on circle "button" at bounding box center [512, 298] width 2 height 2
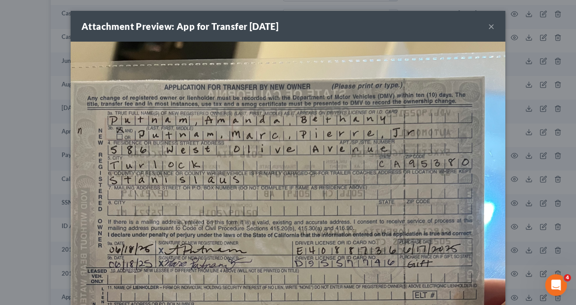
click at [522, 182] on div "Attachment Preview: App for Transfer [DATE] × Download" at bounding box center [288, 152] width 576 height 305
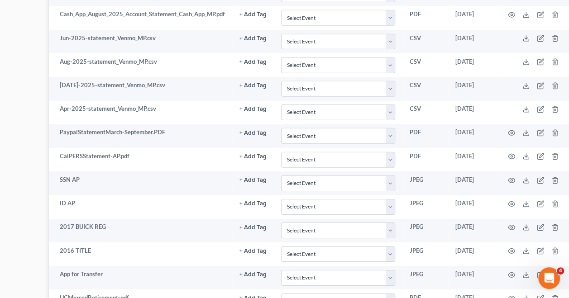
scroll to position [1317, 101]
click at [513, 294] on icon "button" at bounding box center [511, 297] width 7 height 7
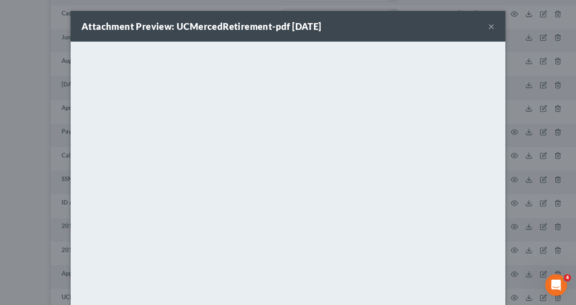
click at [488, 23] on button "×" at bounding box center [491, 26] width 6 height 11
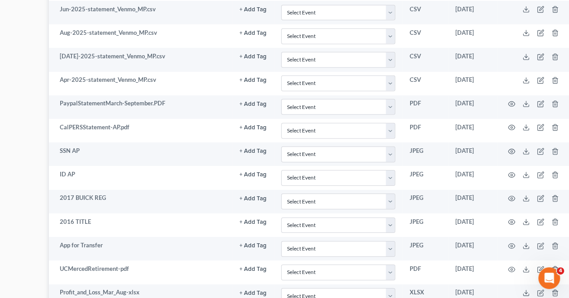
scroll to position [1343, 101]
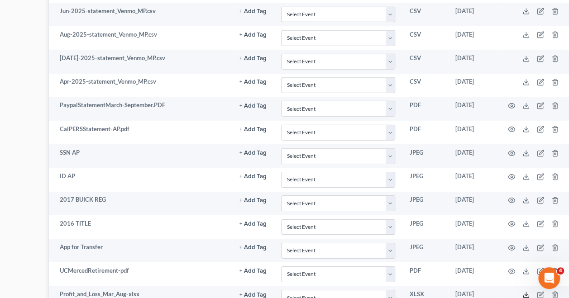
click at [528, 292] on icon at bounding box center [526, 295] width 7 height 7
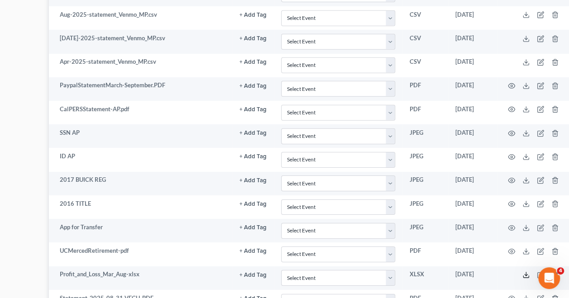
scroll to position [1363, 101]
click at [513, 297] on circle "button" at bounding box center [512, 298] width 2 height 2
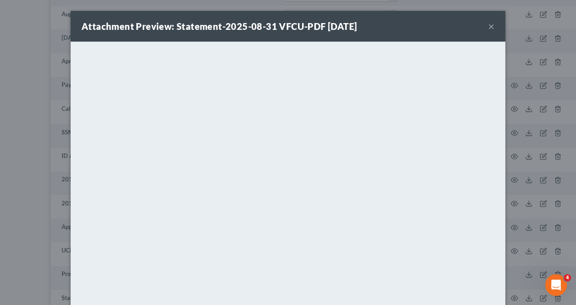
click at [509, 166] on div "Attachment Preview: Statement-2025-08-31 VFCU-PDF [DATE] × <object ng-attr-data…" at bounding box center [288, 152] width 576 height 305
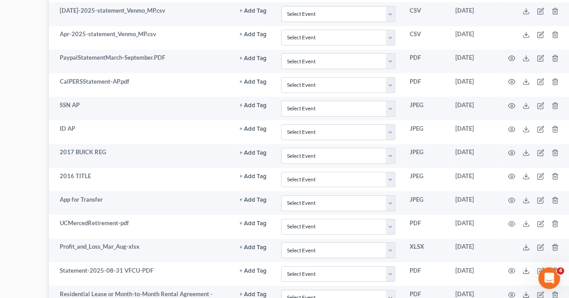
scroll to position [1391, 101]
click at [512, 291] on icon "button" at bounding box center [511, 294] width 7 height 7
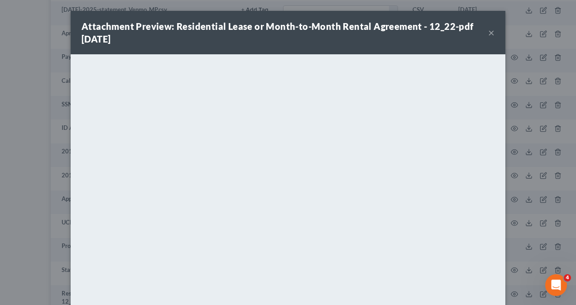
click at [488, 34] on button "×" at bounding box center [491, 32] width 6 height 11
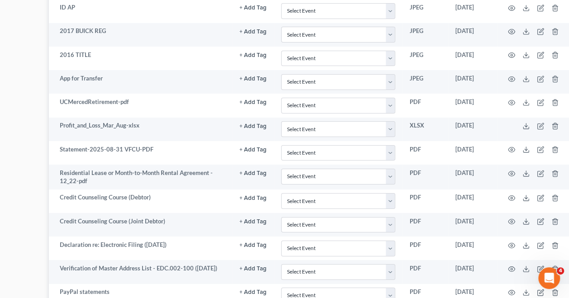
scroll to position [1502, 101]
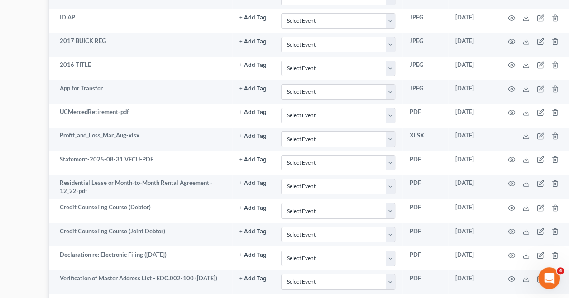
click at [513, 302] on circle "button" at bounding box center [512, 303] width 2 height 2
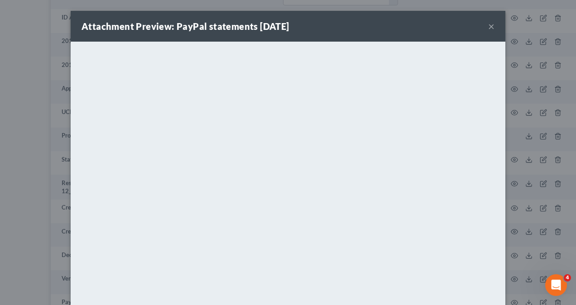
click at [545, 208] on div "Attachment Preview: PayPal statements [DATE] × <object ng-attr-data='[URL][DOMA…" at bounding box center [288, 152] width 576 height 305
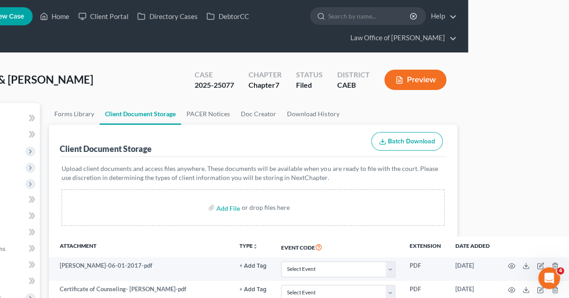
scroll to position [7, 0]
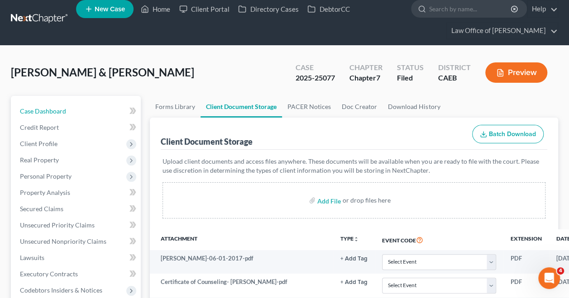
click at [78, 111] on link "Case Dashboard" at bounding box center [77, 111] width 128 height 16
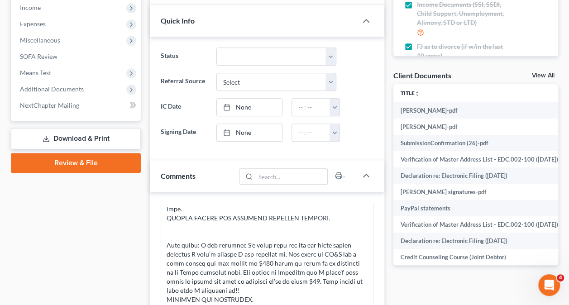
scroll to position [314, 0]
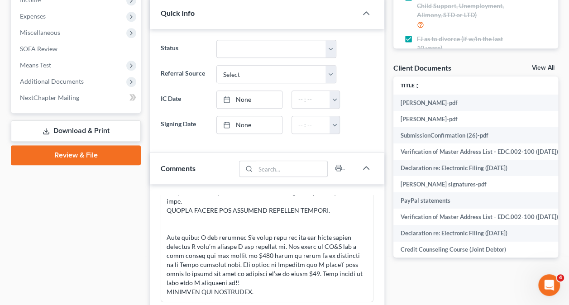
click at [96, 78] on span "Additional Documents" at bounding box center [77, 81] width 128 height 16
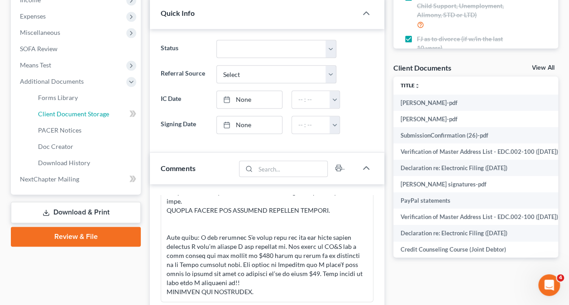
click at [110, 110] on link "Client Document Storage" at bounding box center [86, 114] width 110 height 16
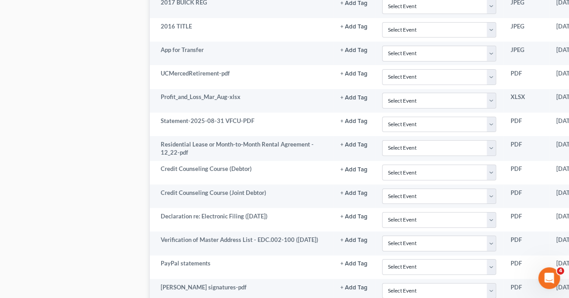
scroll to position [1540, 106]
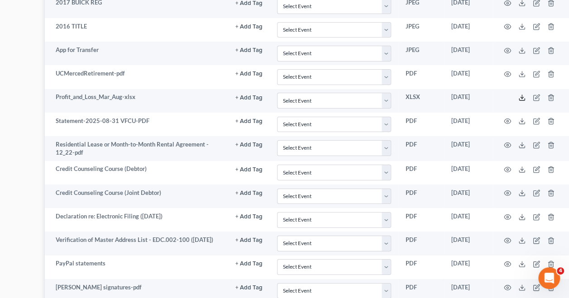
click at [521, 94] on icon at bounding box center [521, 97] width 7 height 7
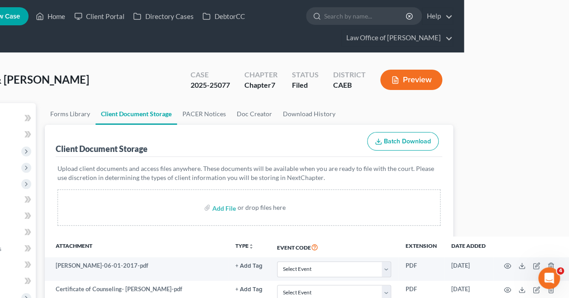
scroll to position [21, 0]
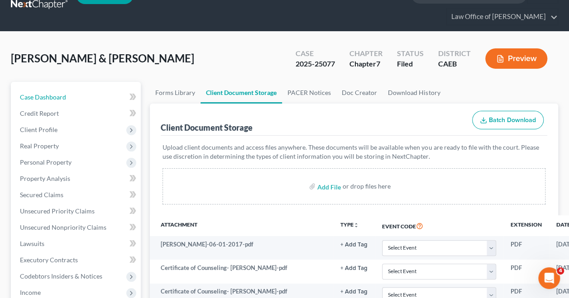
click at [76, 95] on link "Case Dashboard" at bounding box center [77, 97] width 128 height 16
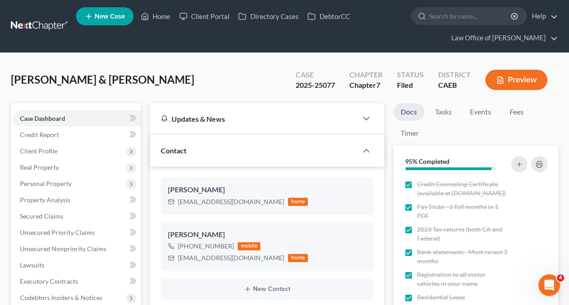
scroll to position [1424, 0]
drag, startPoint x: 268, startPoint y: 256, endPoint x: 180, endPoint y: 264, distance: 88.1
click at [180, 264] on div "[PERSON_NAME] [PHONE_NUMBER] mobile [EMAIL_ADDRESS][DOMAIN_NAME] home" at bounding box center [267, 246] width 213 height 49
copy div "[EMAIL_ADDRESS][DOMAIN_NAME]"
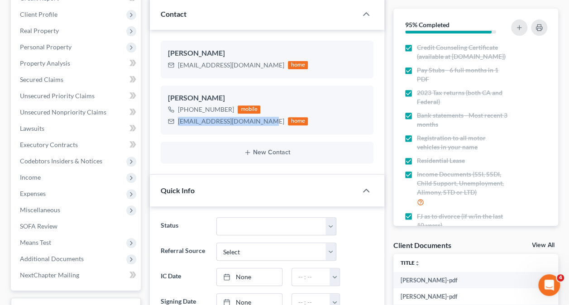
scroll to position [138, 0]
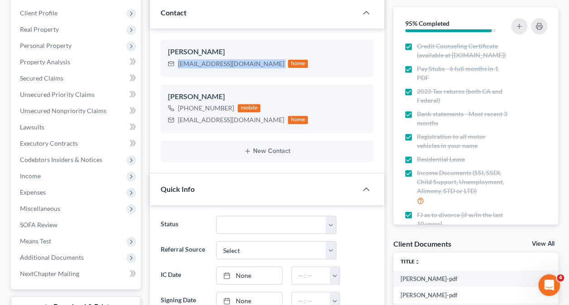
drag, startPoint x: 267, startPoint y: 63, endPoint x: 172, endPoint y: 65, distance: 95.1
click at [172, 65] on div "[EMAIL_ADDRESS][DOMAIN_NAME] home" at bounding box center [238, 64] width 140 height 12
copy div "[EMAIL_ADDRESS][DOMAIN_NAME]"
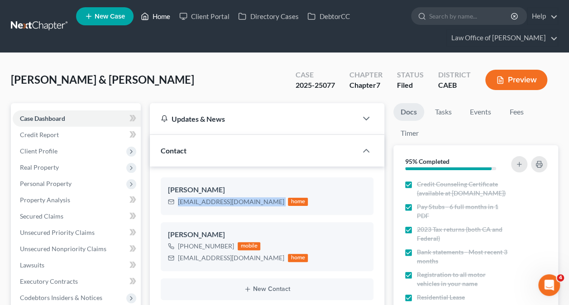
click at [157, 12] on link "Home" at bounding box center [155, 16] width 38 height 16
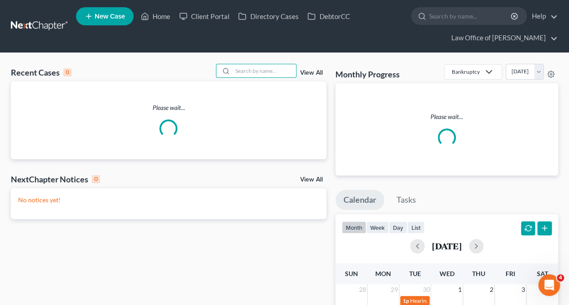
click at [269, 72] on input "search" at bounding box center [264, 70] width 63 height 13
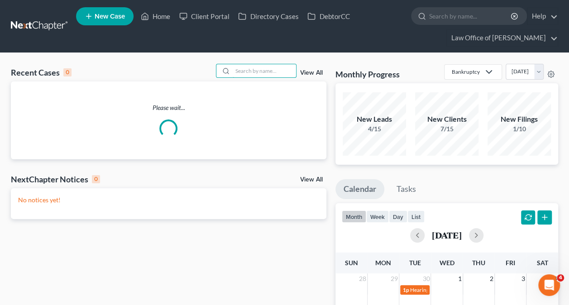
paste input "[PERSON_NAME] -"
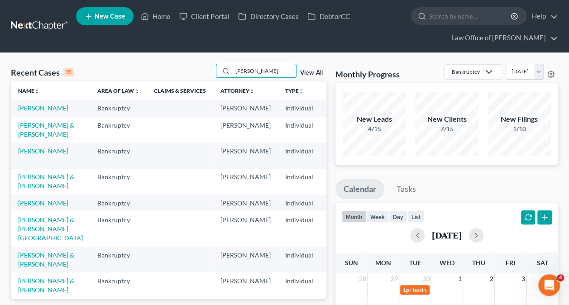
type input "[PERSON_NAME]"
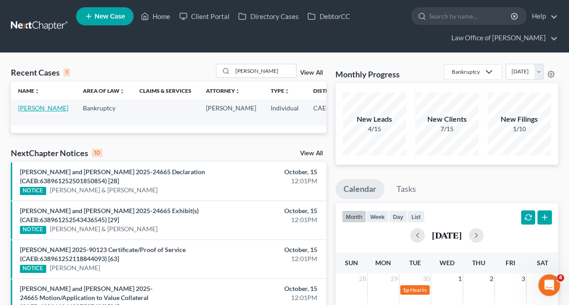
click at [27, 112] on link "[PERSON_NAME]" at bounding box center [43, 108] width 50 height 8
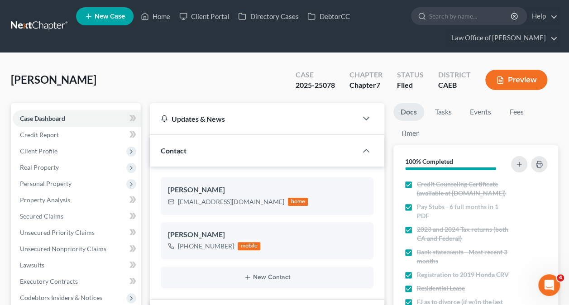
scroll to position [1405, 0]
